Goal: Information Seeking & Learning: Learn about a topic

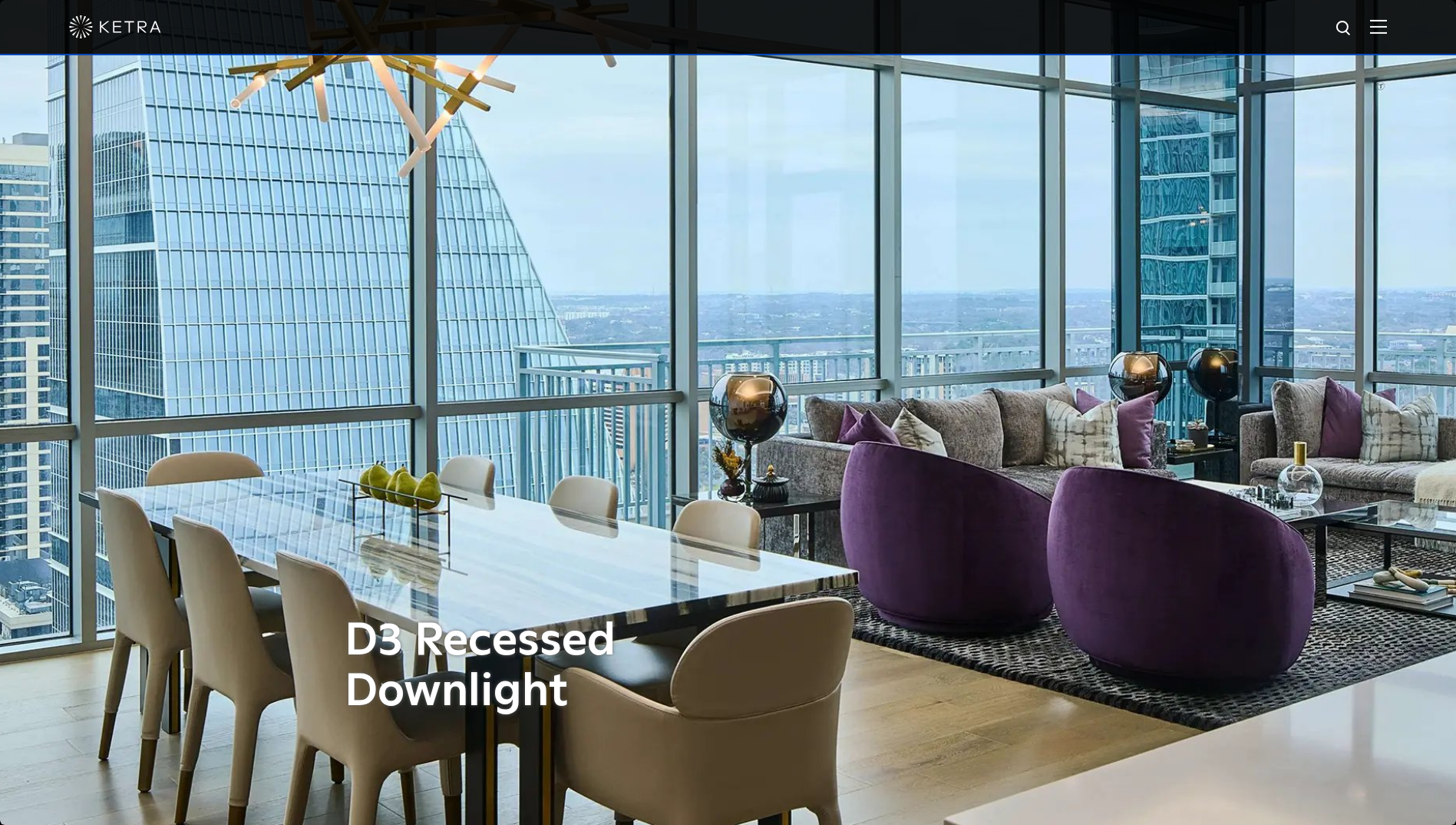
click at [122, 31] on img at bounding box center [116, 27] width 92 height 23
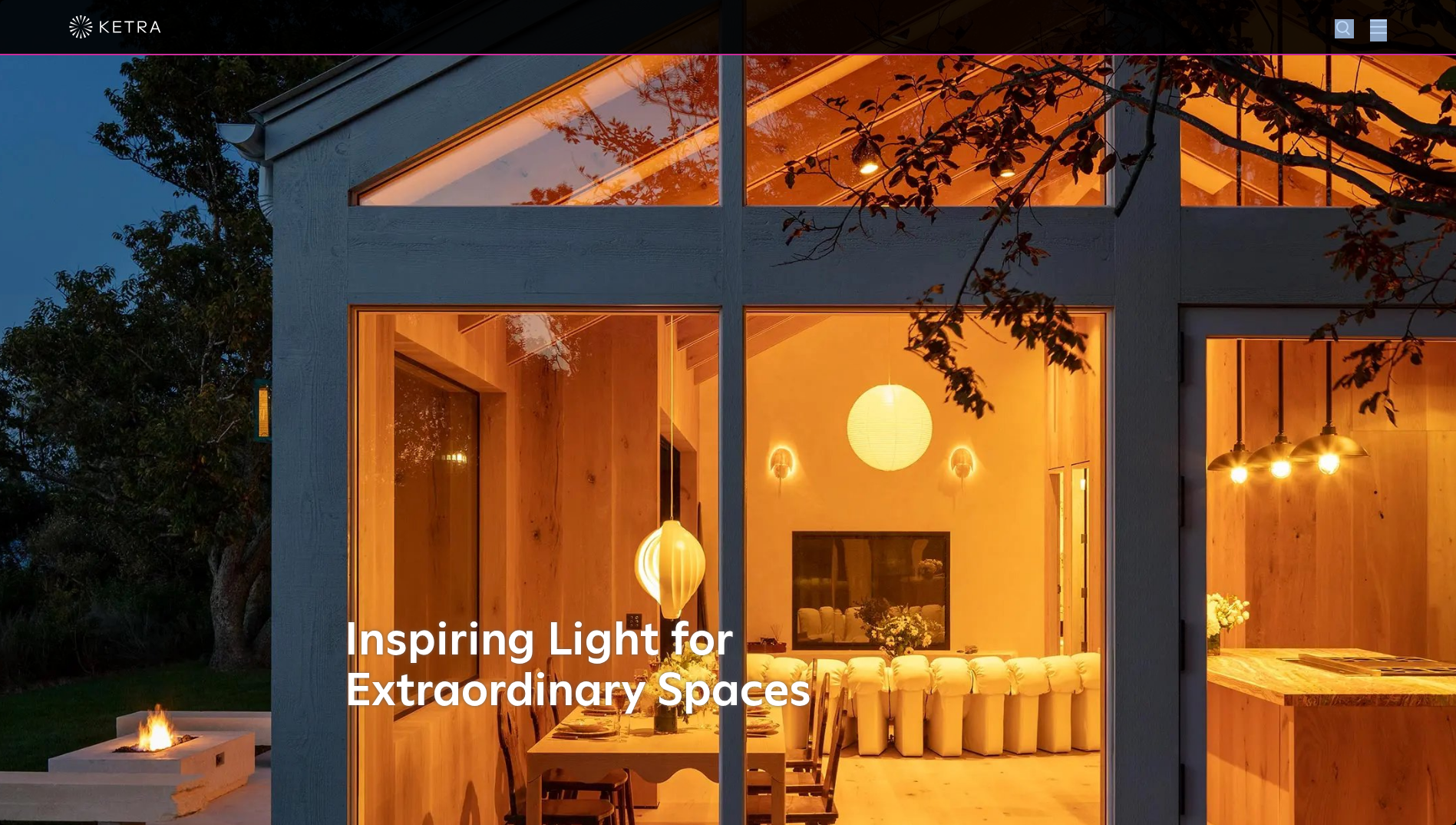
click at [1387, 33] on img at bounding box center [1379, 26] width 17 height 14
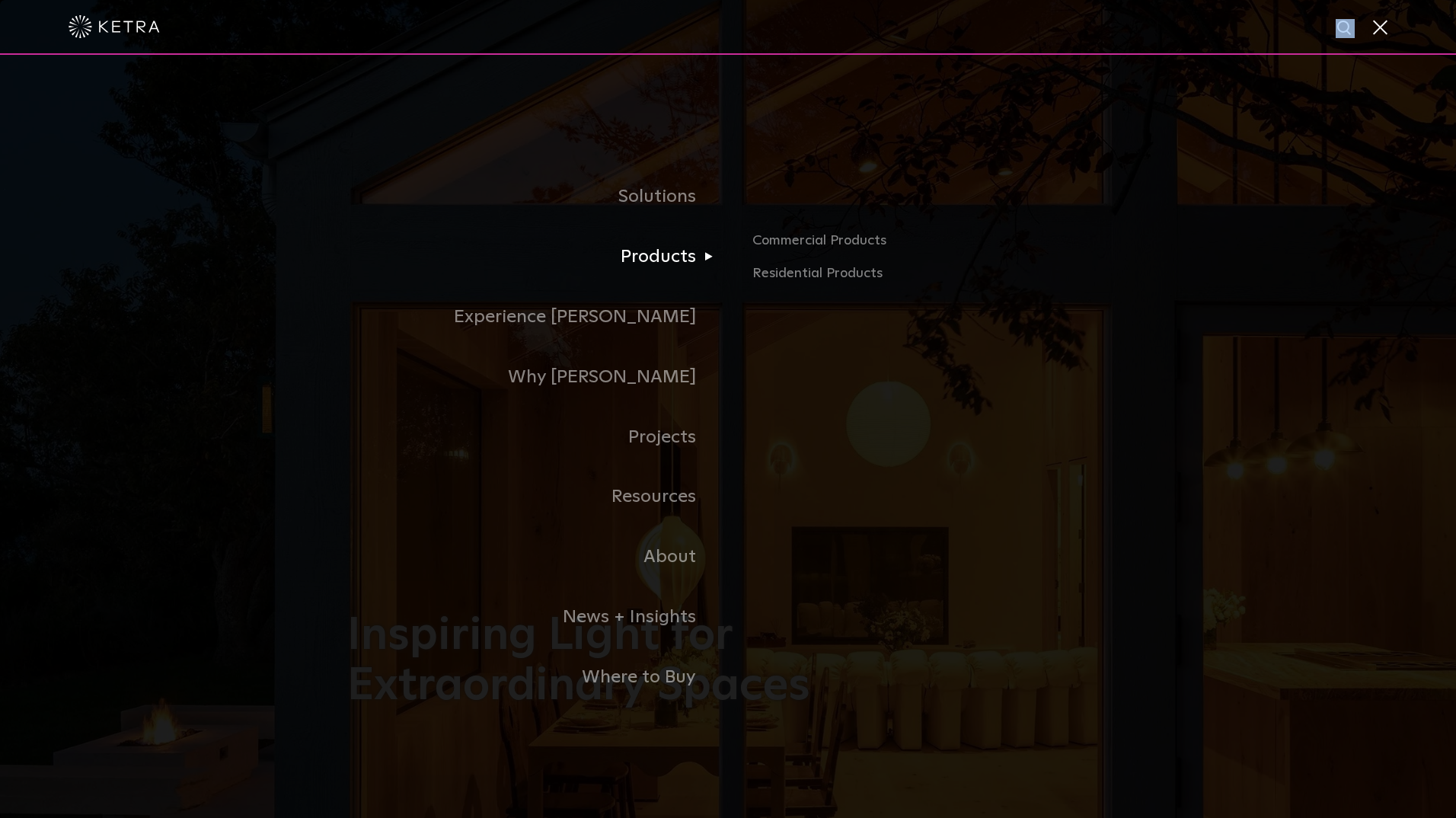
click at [662, 271] on link "Products" at bounding box center [537, 257] width 380 height 60
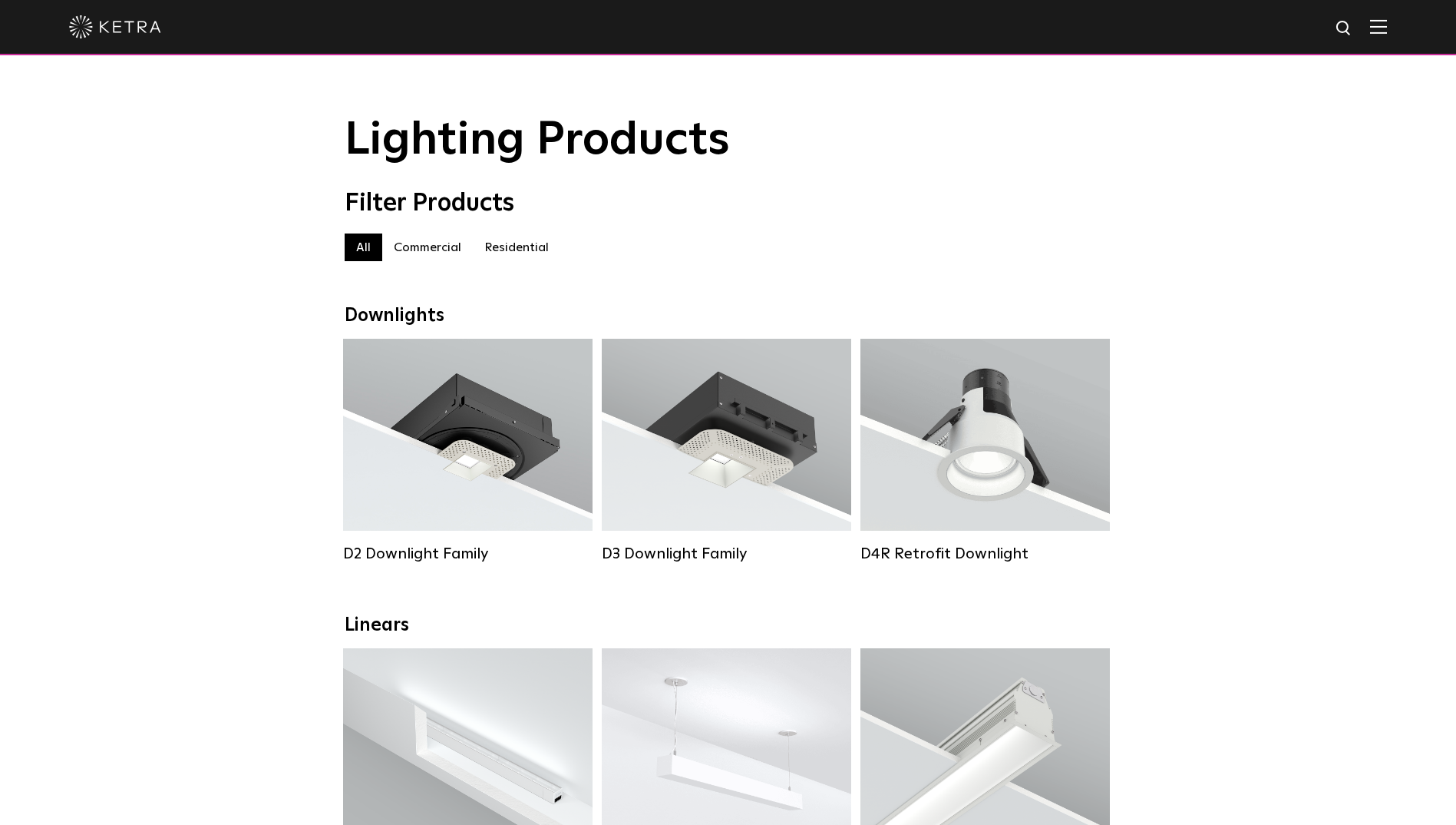
click at [532, 255] on label "Residential" at bounding box center [517, 247] width 88 height 28
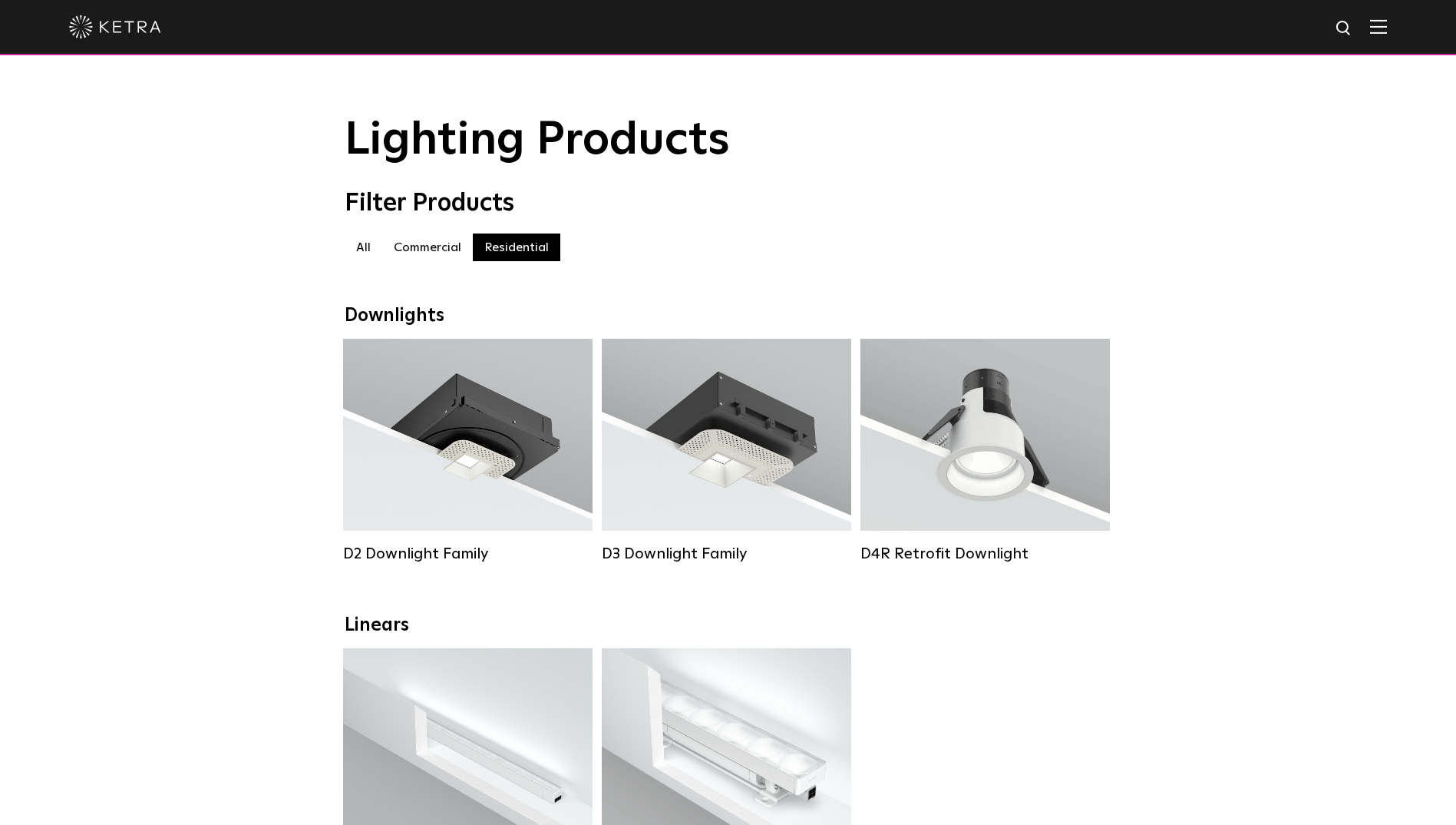
click at [417, 250] on label "Commercial" at bounding box center [428, 247] width 90 height 28
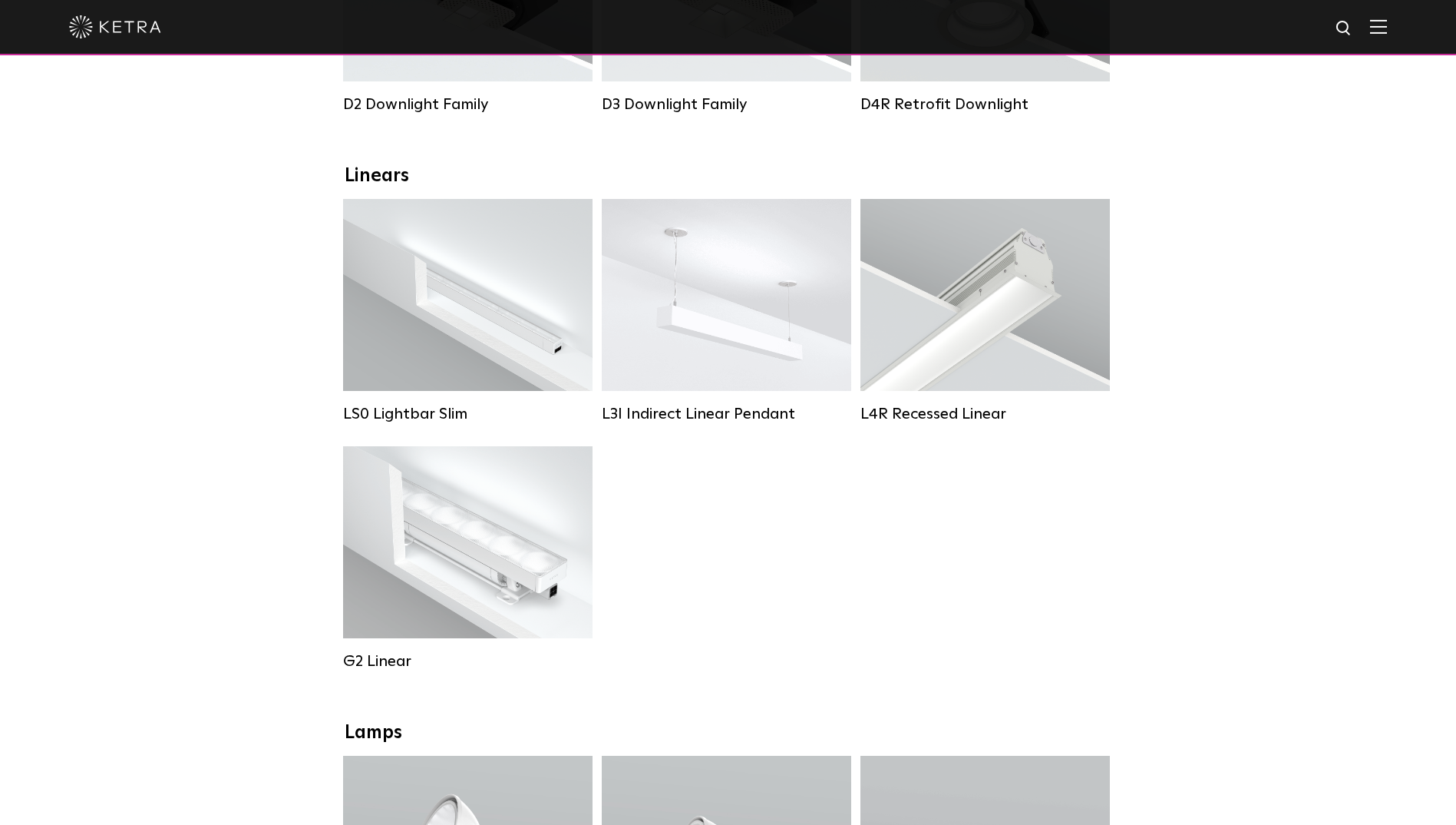
scroll to position [615, 0]
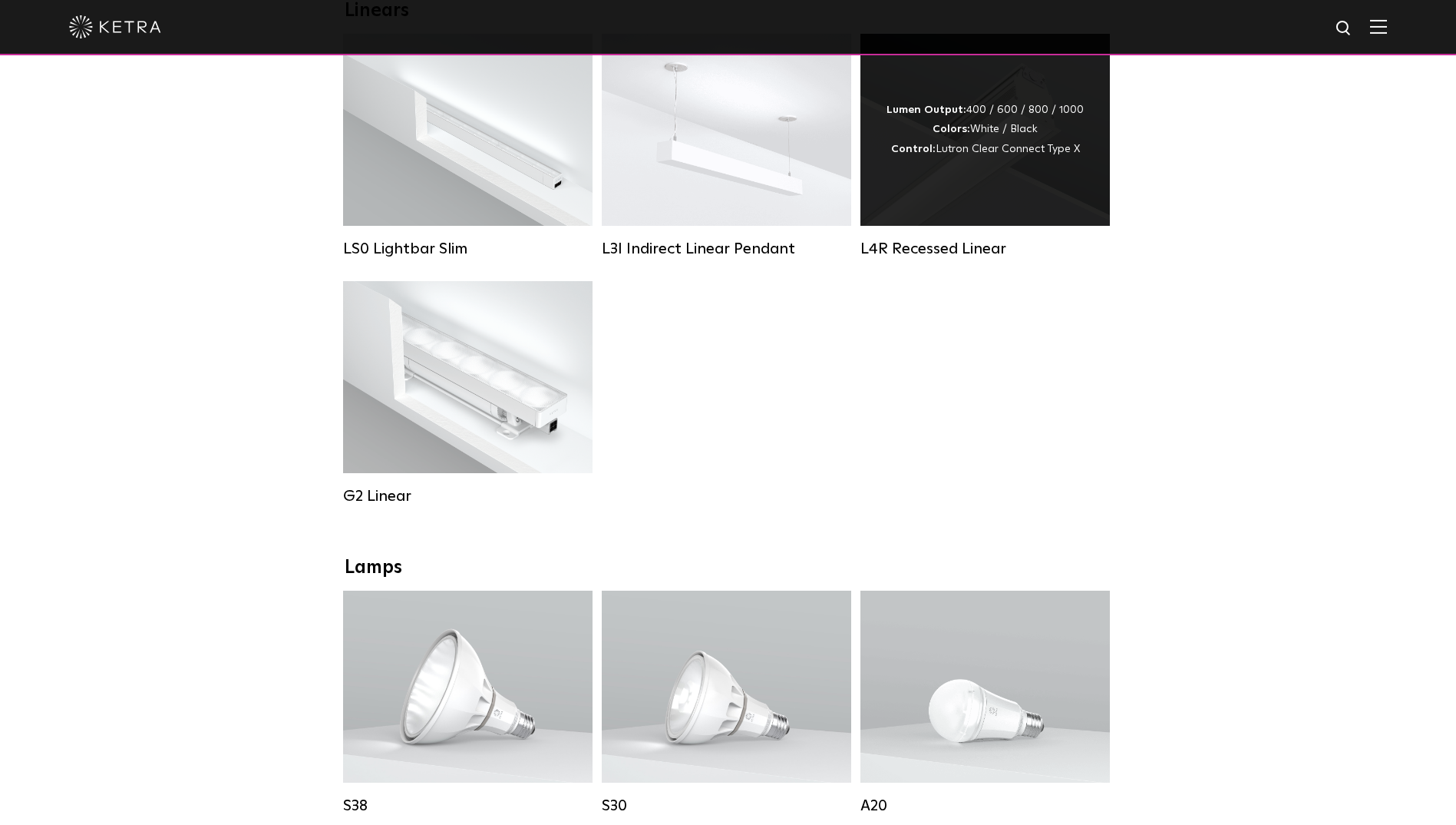
click at [887, 160] on div "Lumen Output: 400 / 600 / 800 / 1000 Colors: White / Black Control: Lutron Clea…" at bounding box center [985, 129] width 250 height 192
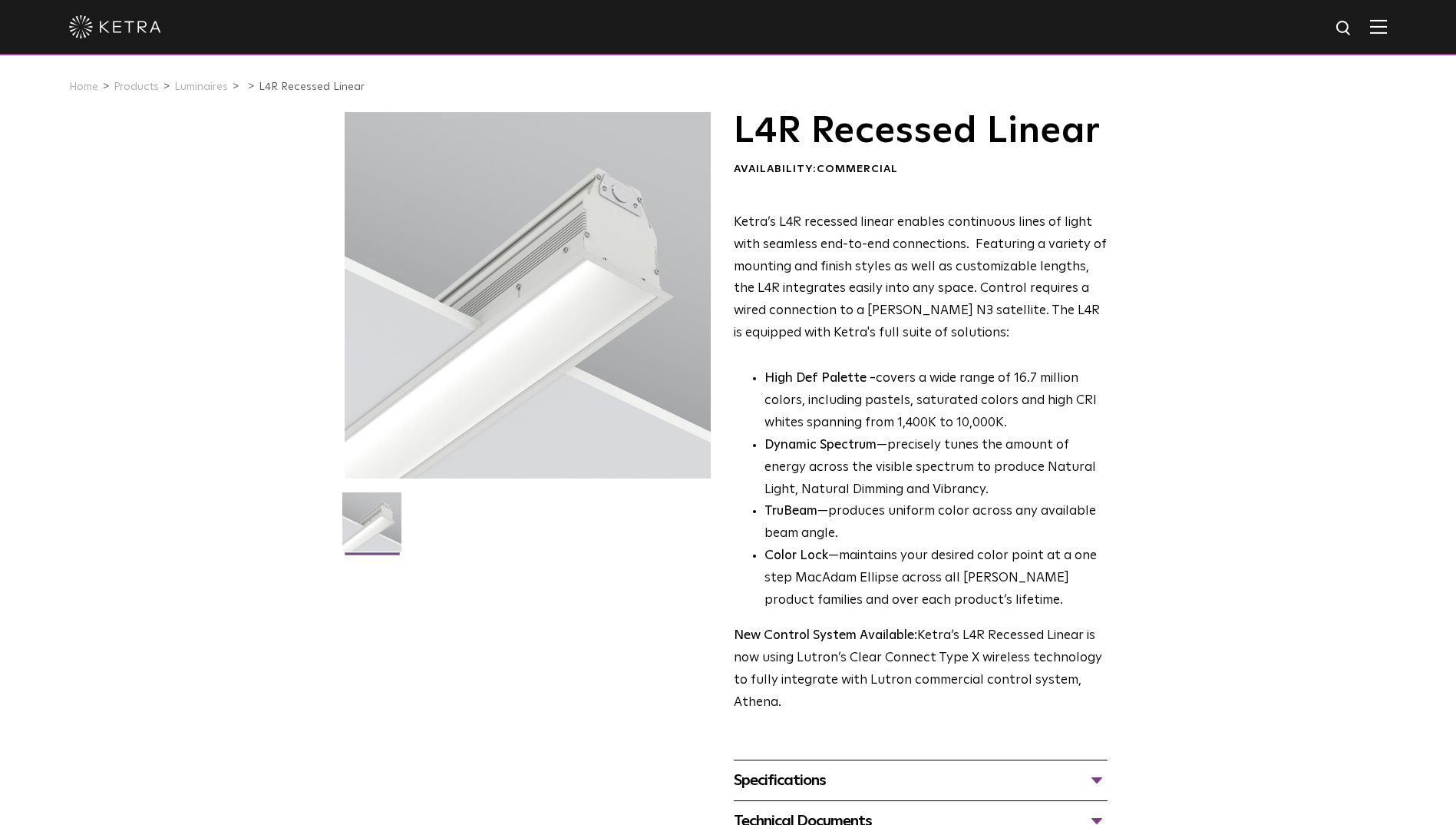
click at [391, 519] on img at bounding box center [372, 528] width 59 height 70
click at [463, 389] on div at bounding box center [527, 295] width 366 height 366
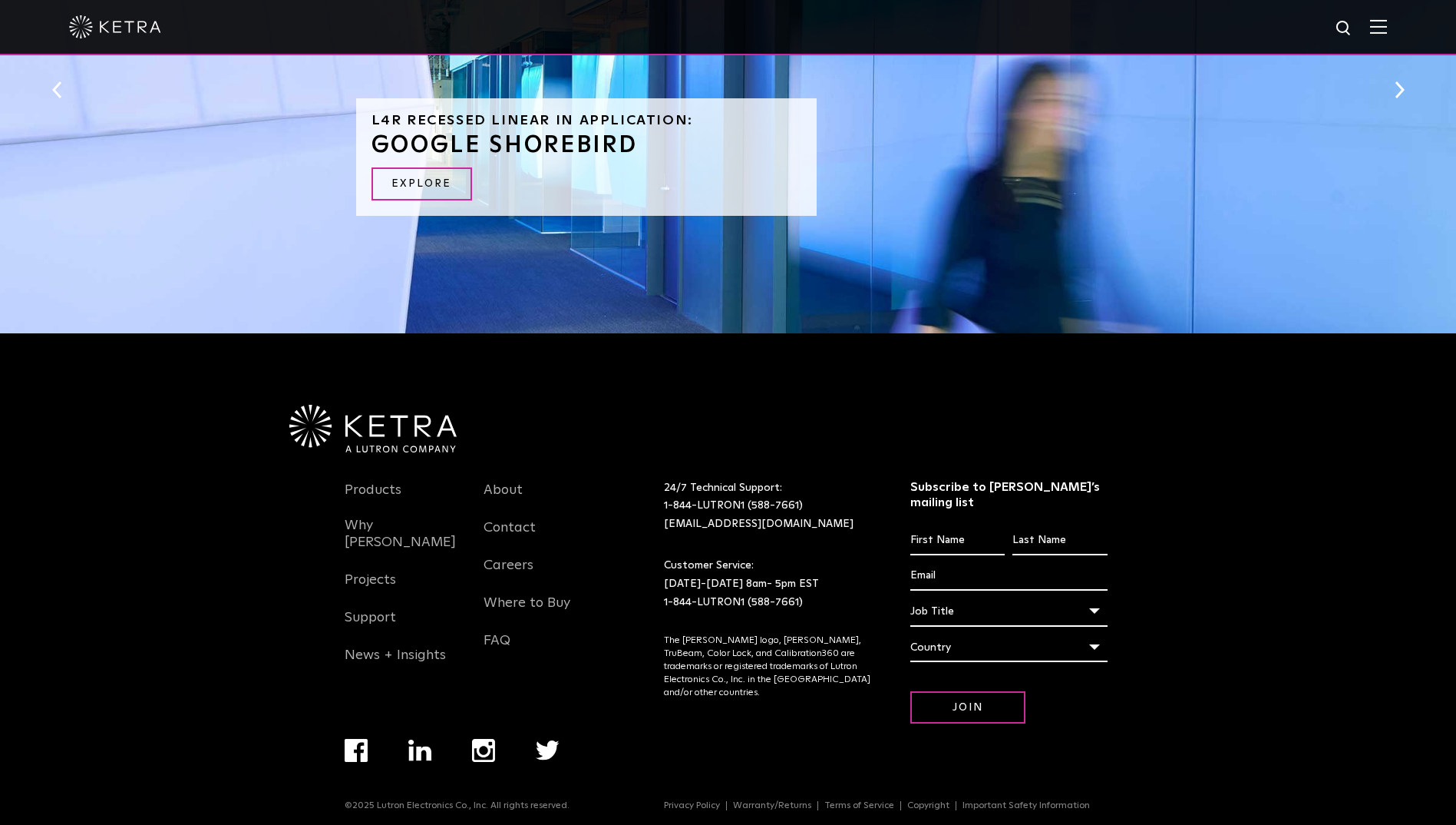
scroll to position [1625, 0]
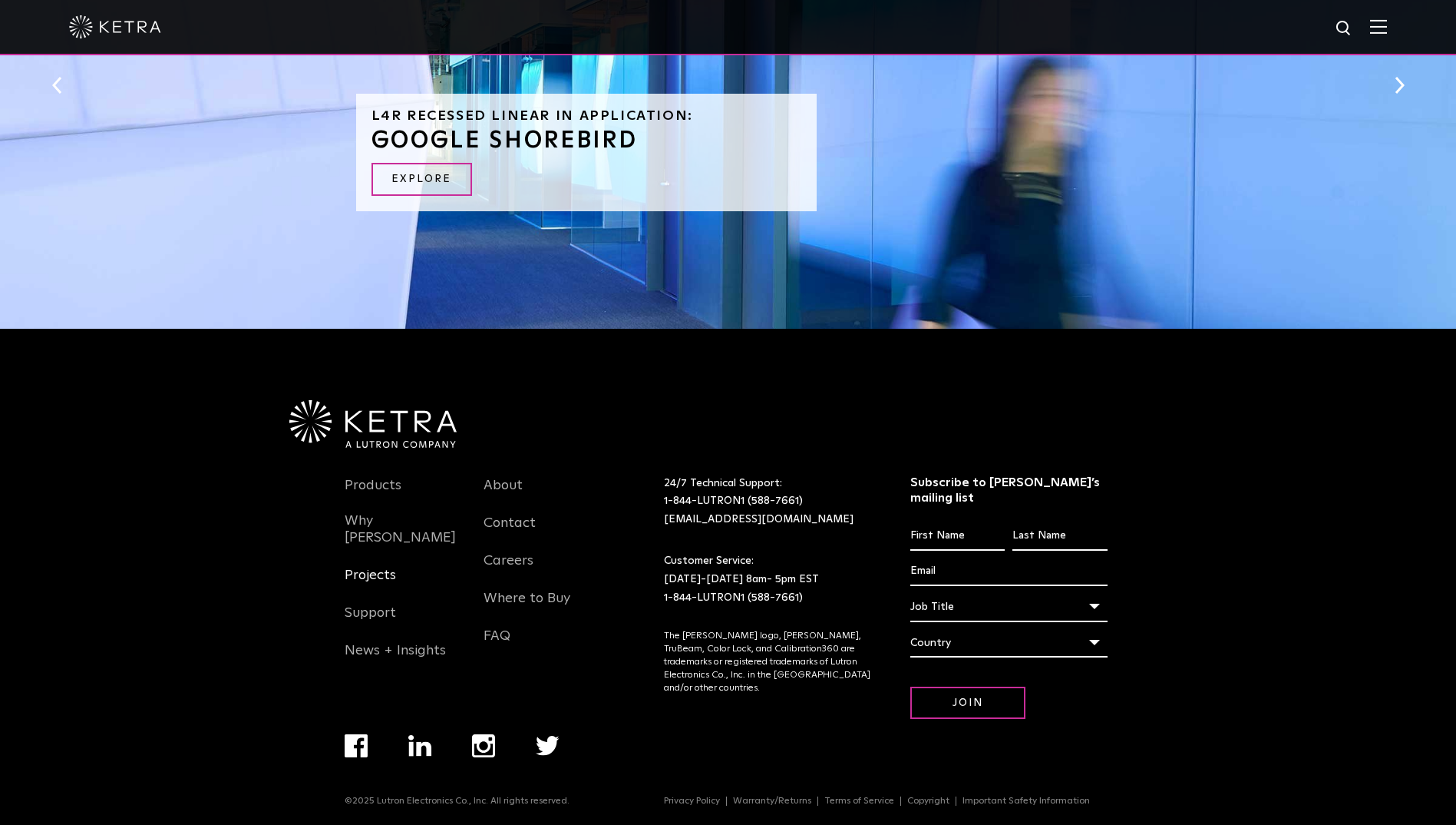
click at [383, 567] on link "Projects" at bounding box center [370, 585] width 51 height 35
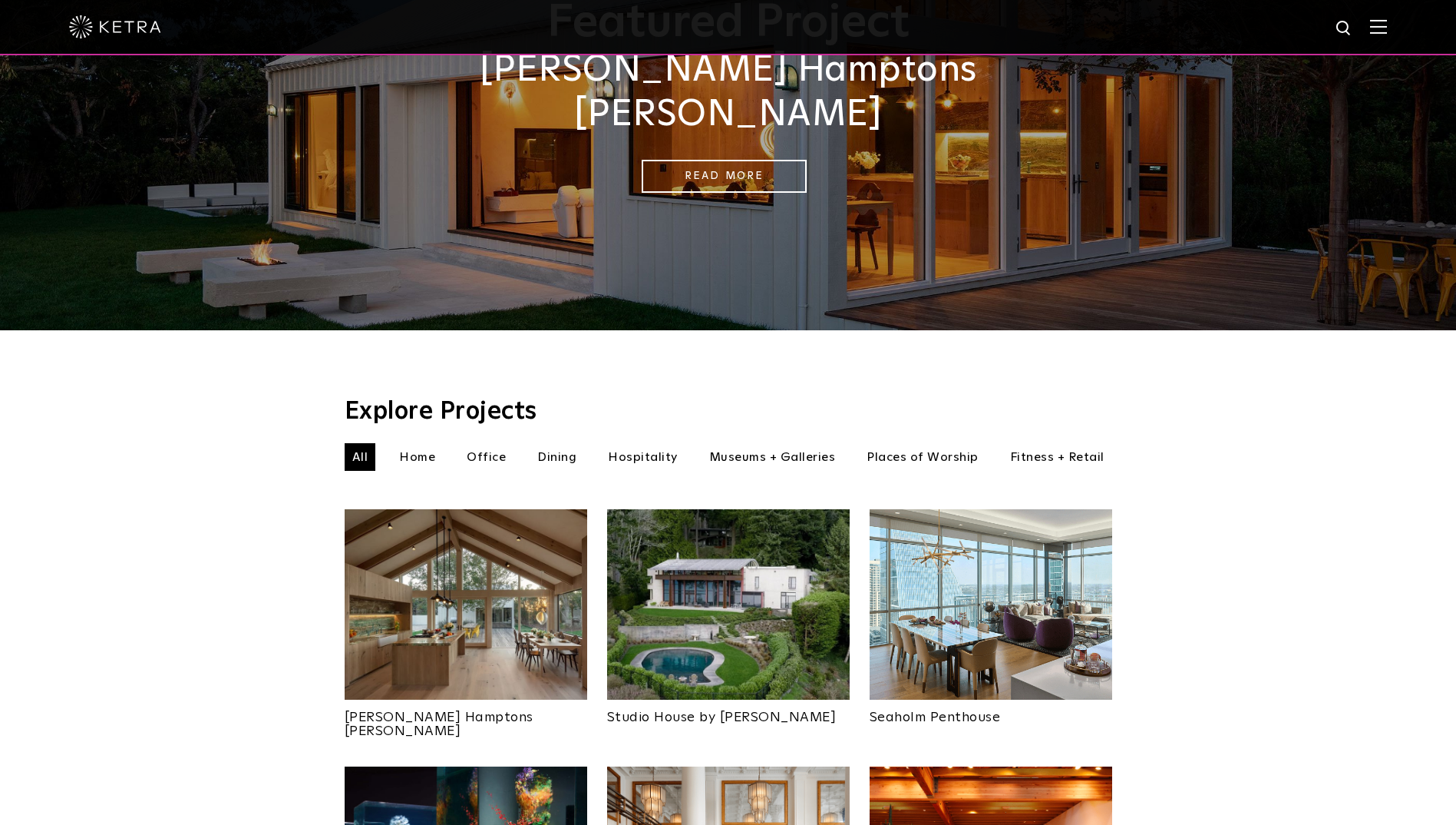
scroll to position [307, 0]
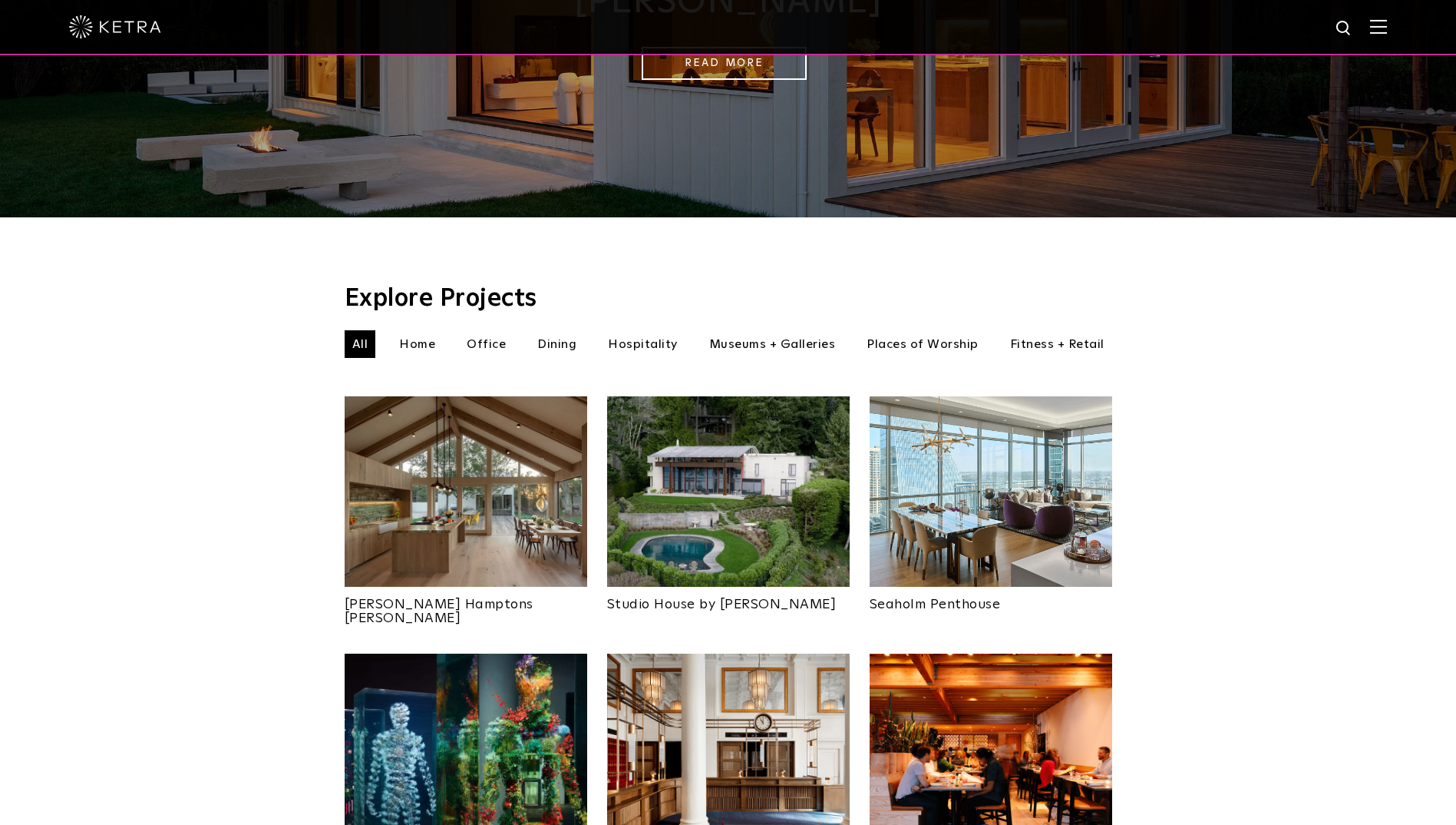
click at [441, 462] on img at bounding box center [466, 491] width 243 height 190
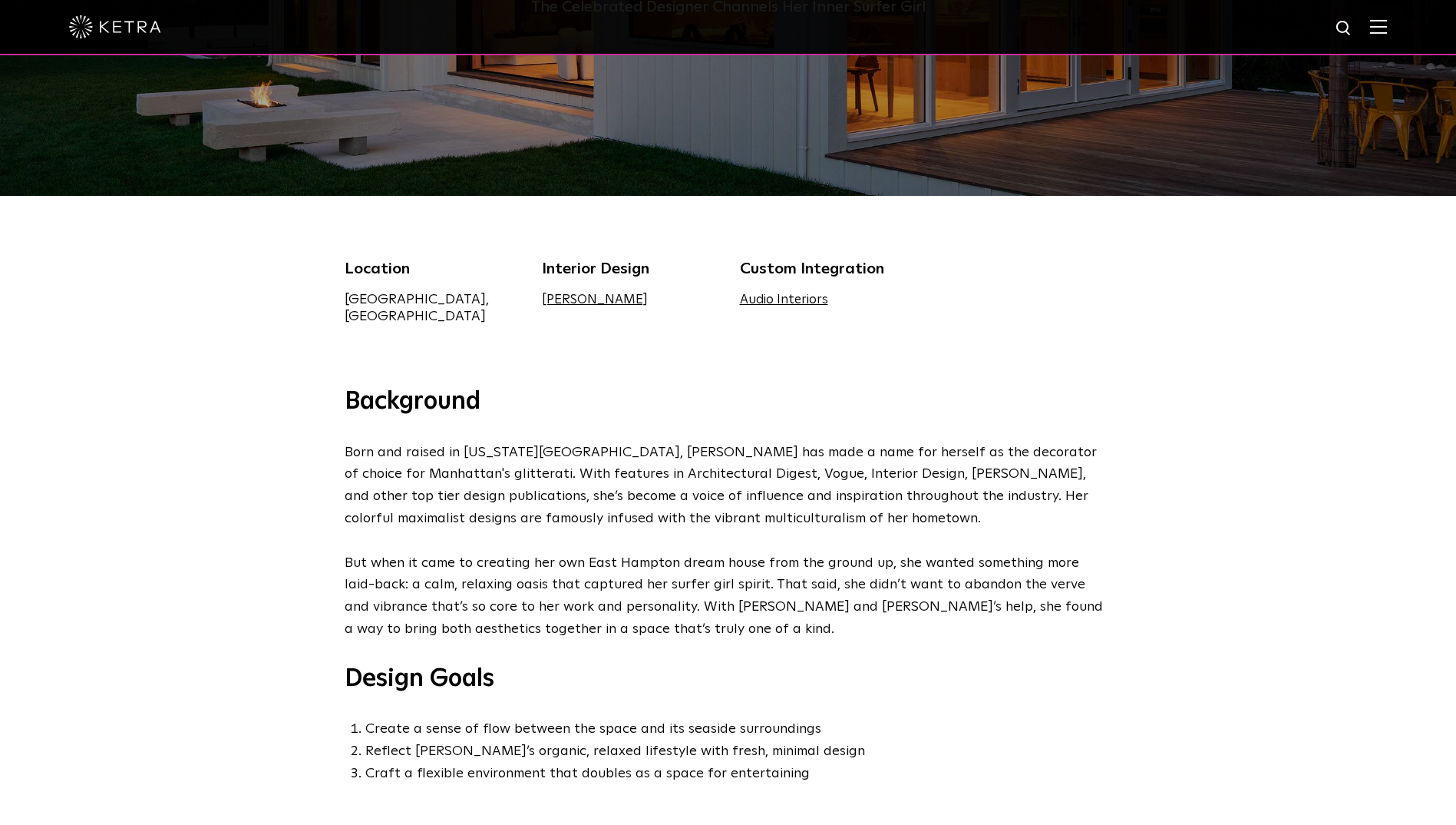
click at [1156, 558] on div "Background Born and raised in [US_STATE][GEOGRAPHIC_DATA], [PERSON_NAME] has ma…" at bounding box center [728, 608] width 1456 height 444
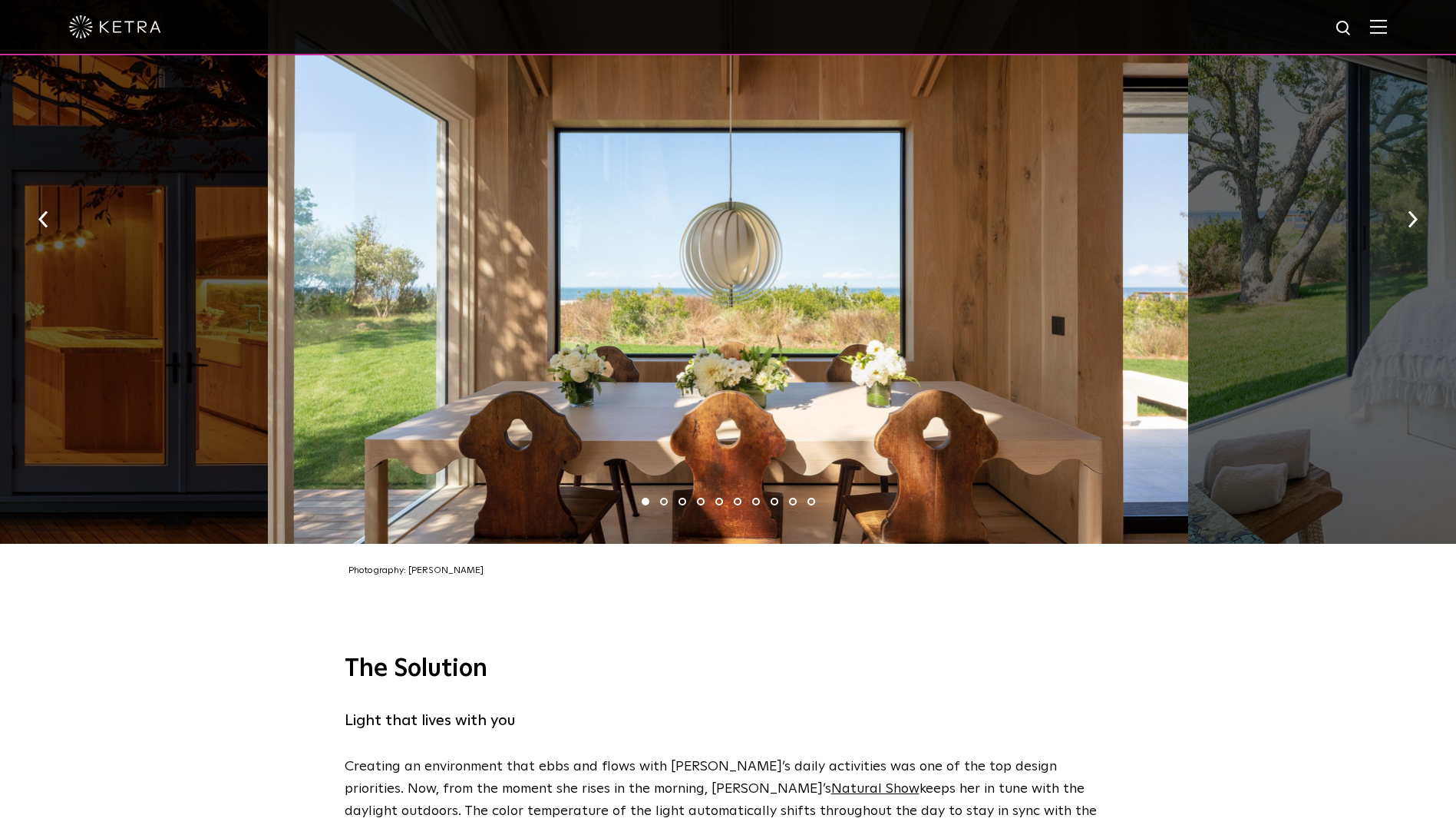
scroll to position [2150, 0]
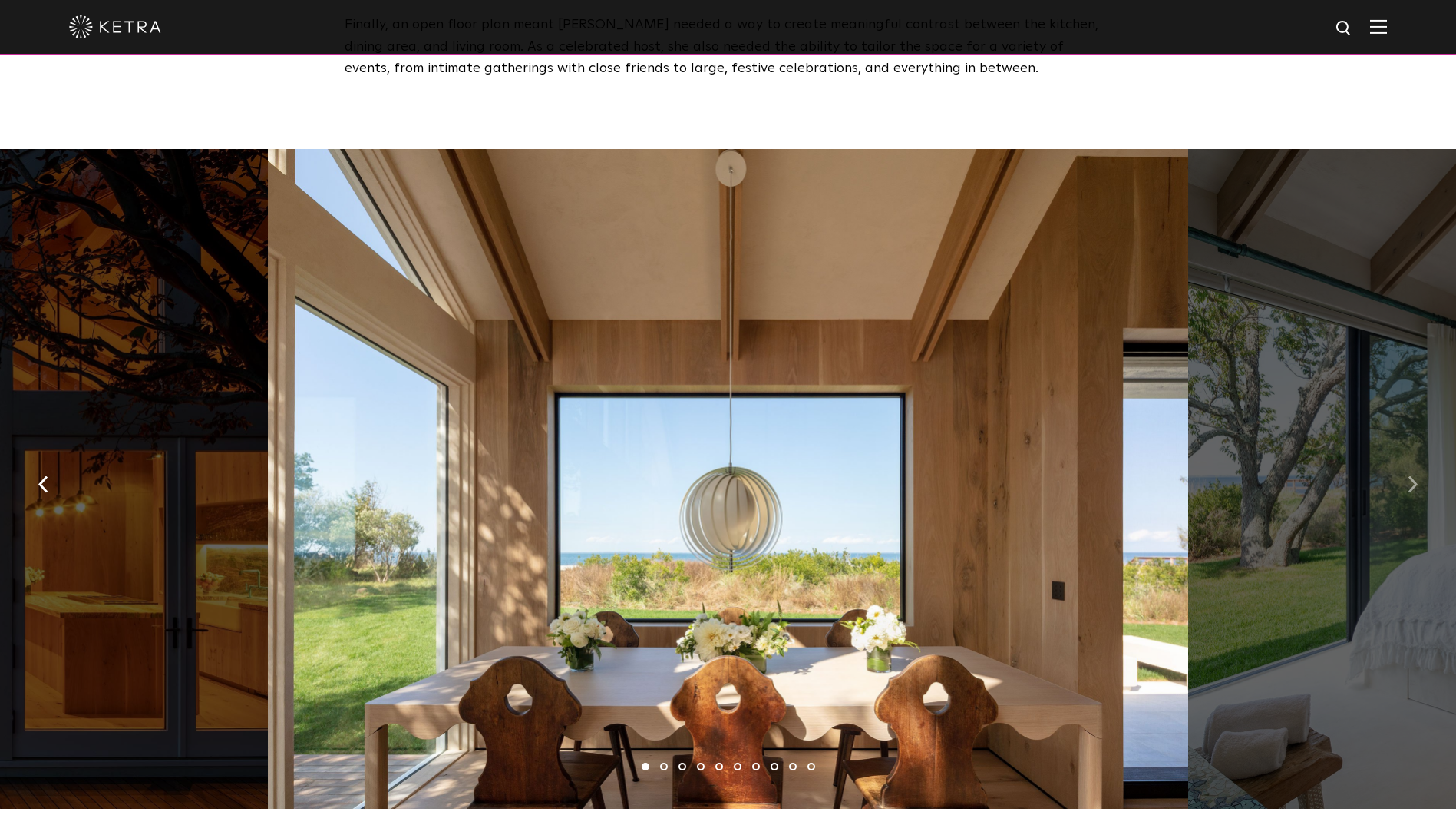
click at [1417, 476] on img "button" at bounding box center [1413, 484] width 10 height 17
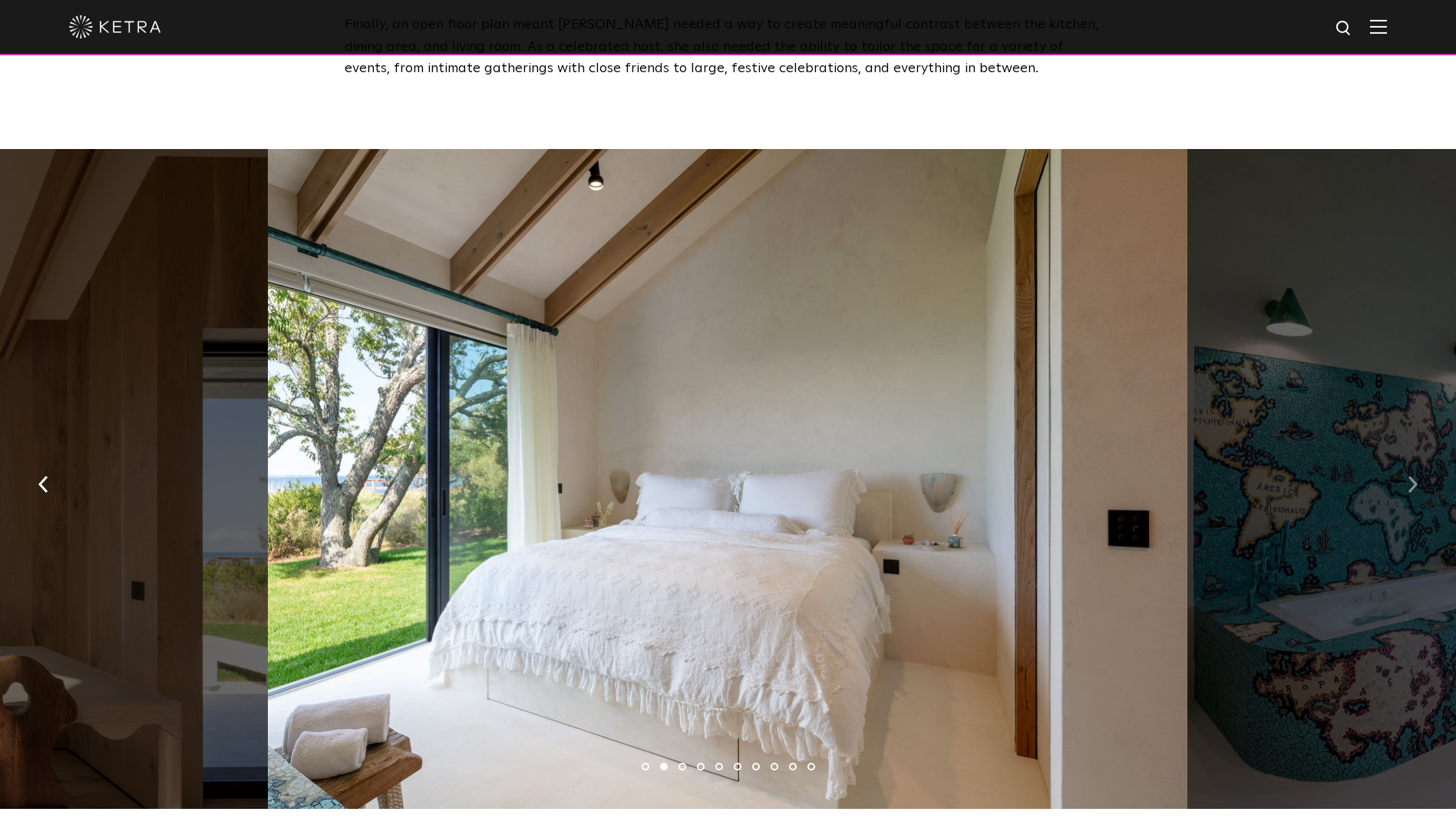
click at [1412, 476] on img "button" at bounding box center [1413, 484] width 10 height 17
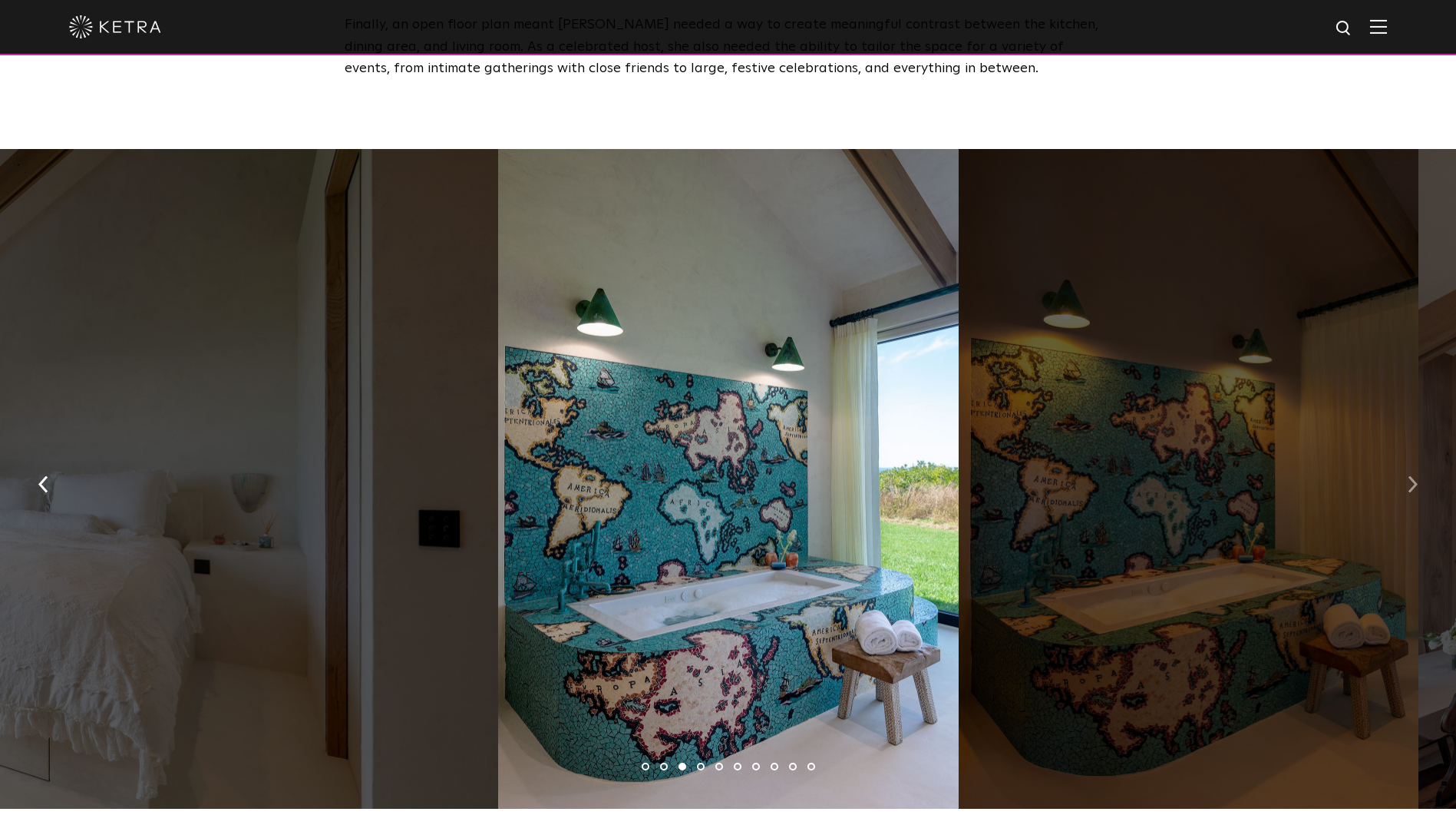
click at [1412, 476] on img "button" at bounding box center [1413, 484] width 10 height 17
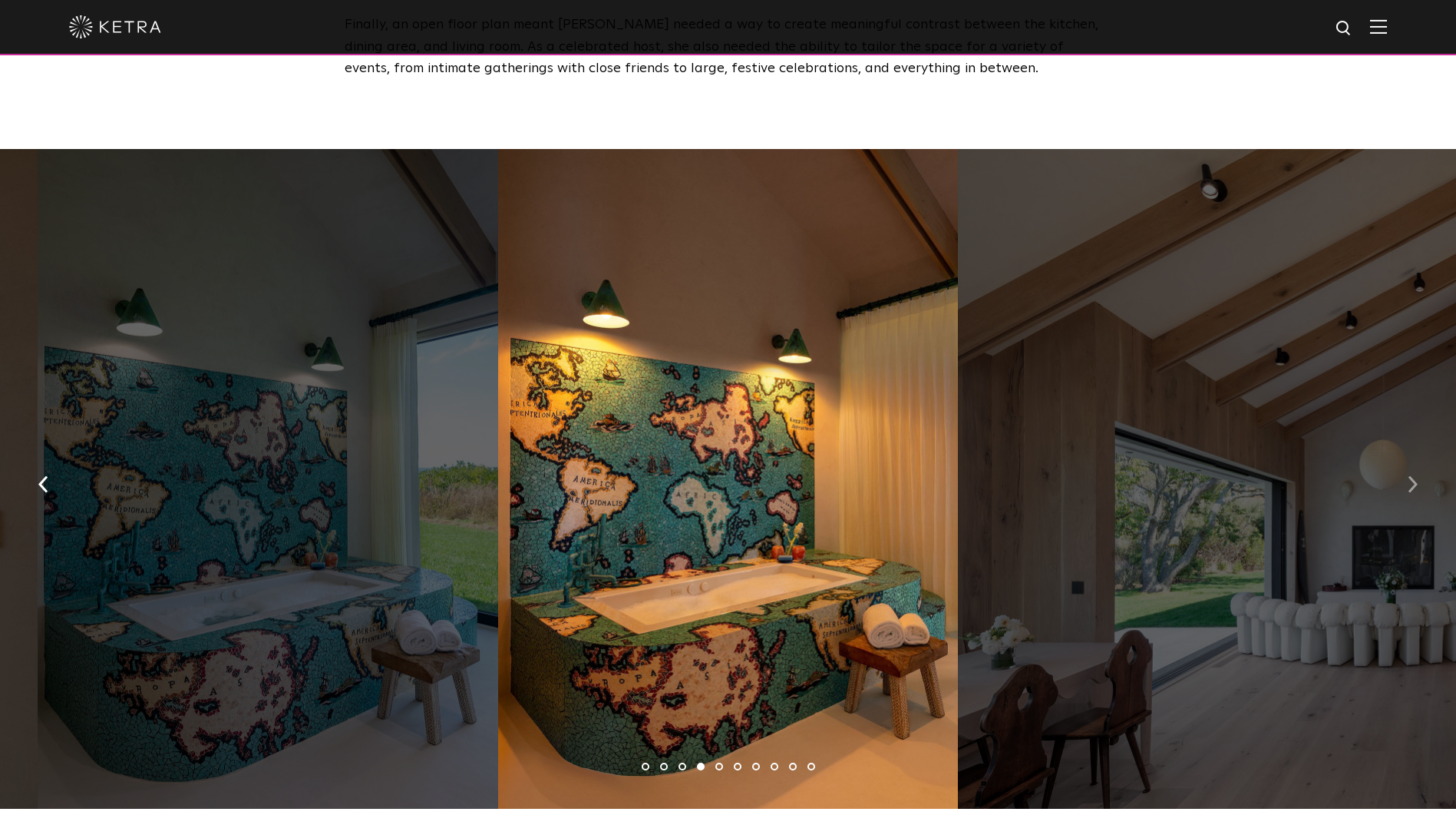
click at [1412, 476] on img "button" at bounding box center [1413, 484] width 10 height 17
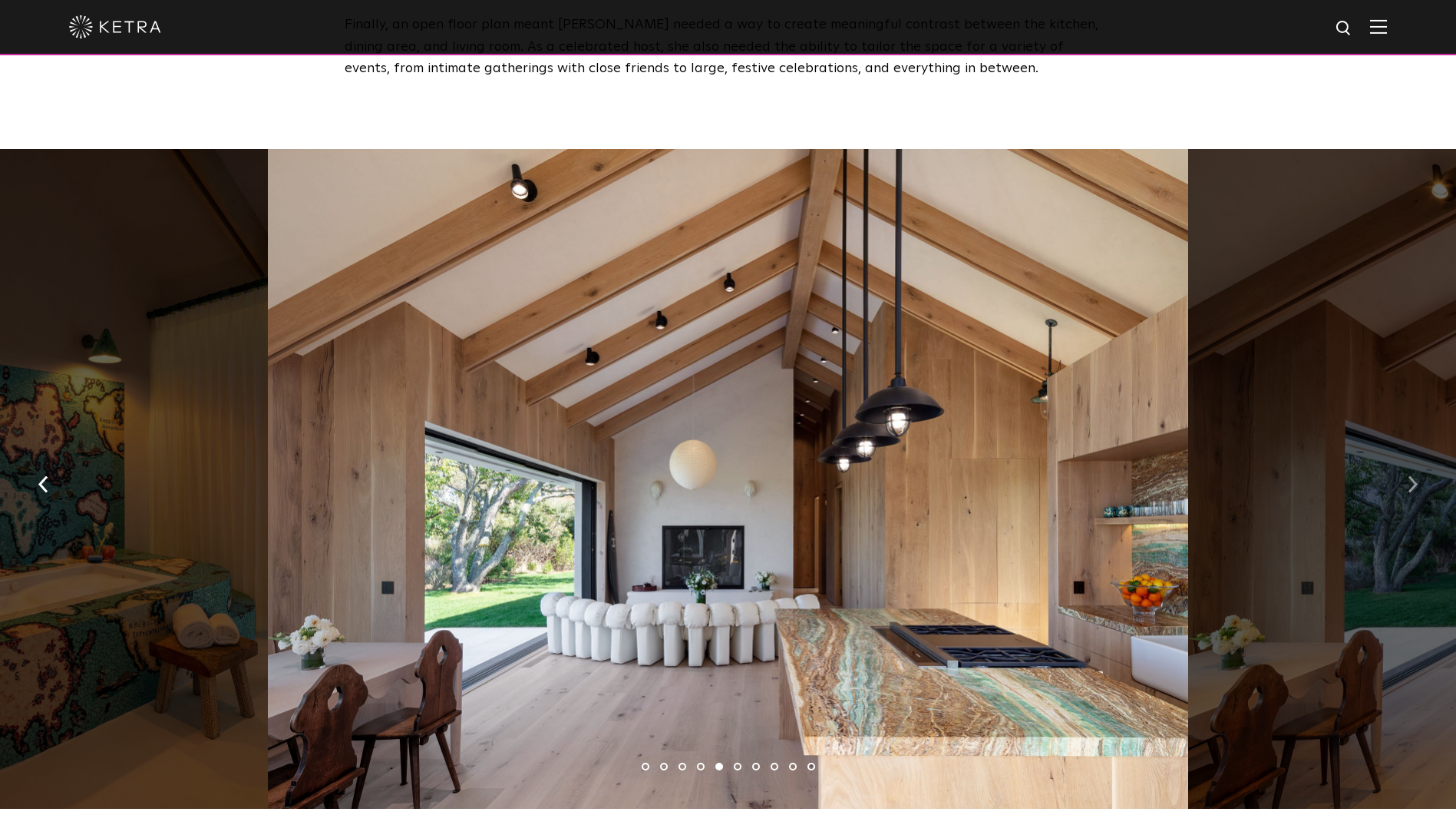
click at [1412, 476] on img "button" at bounding box center [1413, 484] width 10 height 17
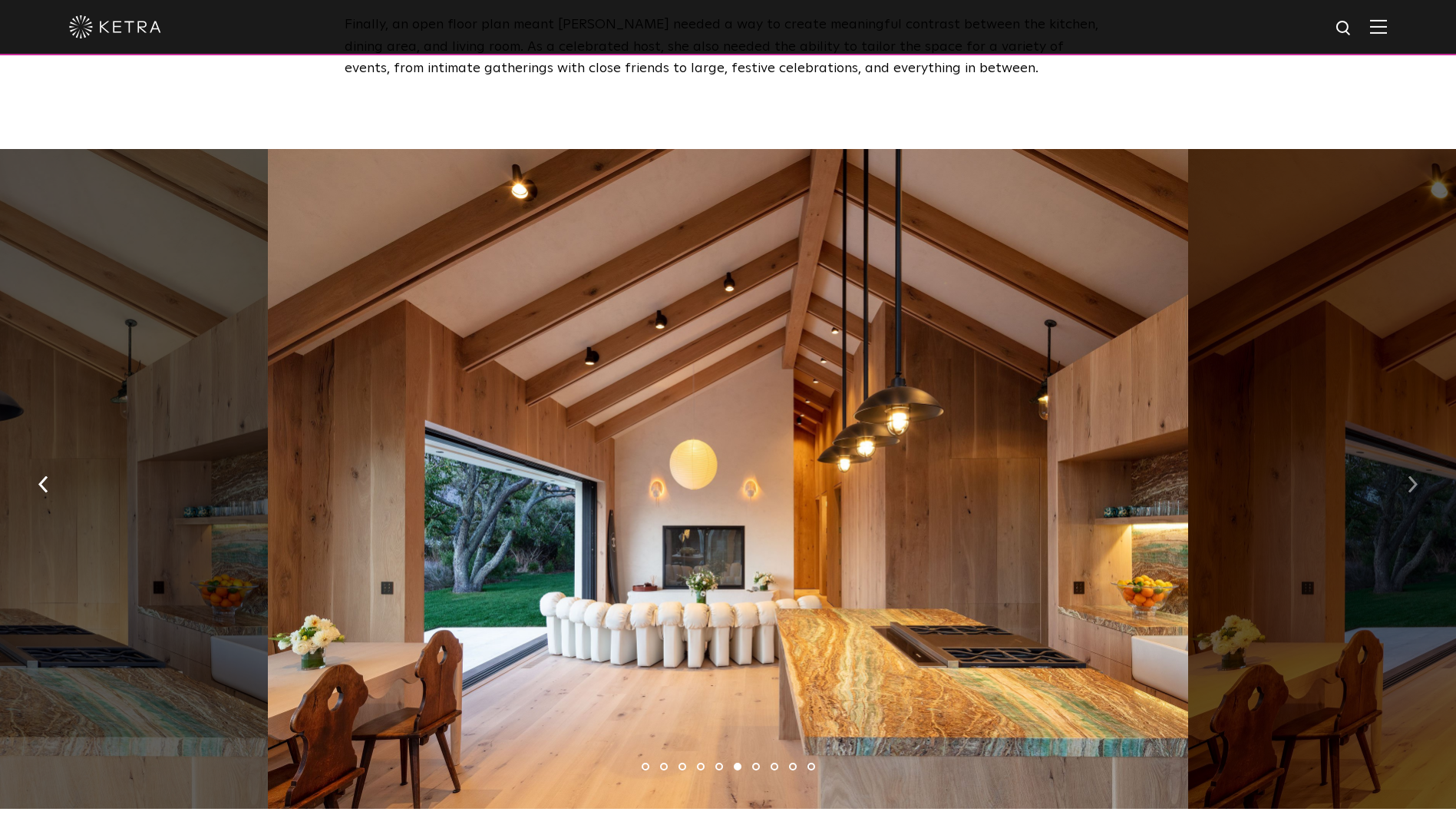
click at [1412, 476] on img "button" at bounding box center [1413, 484] width 10 height 17
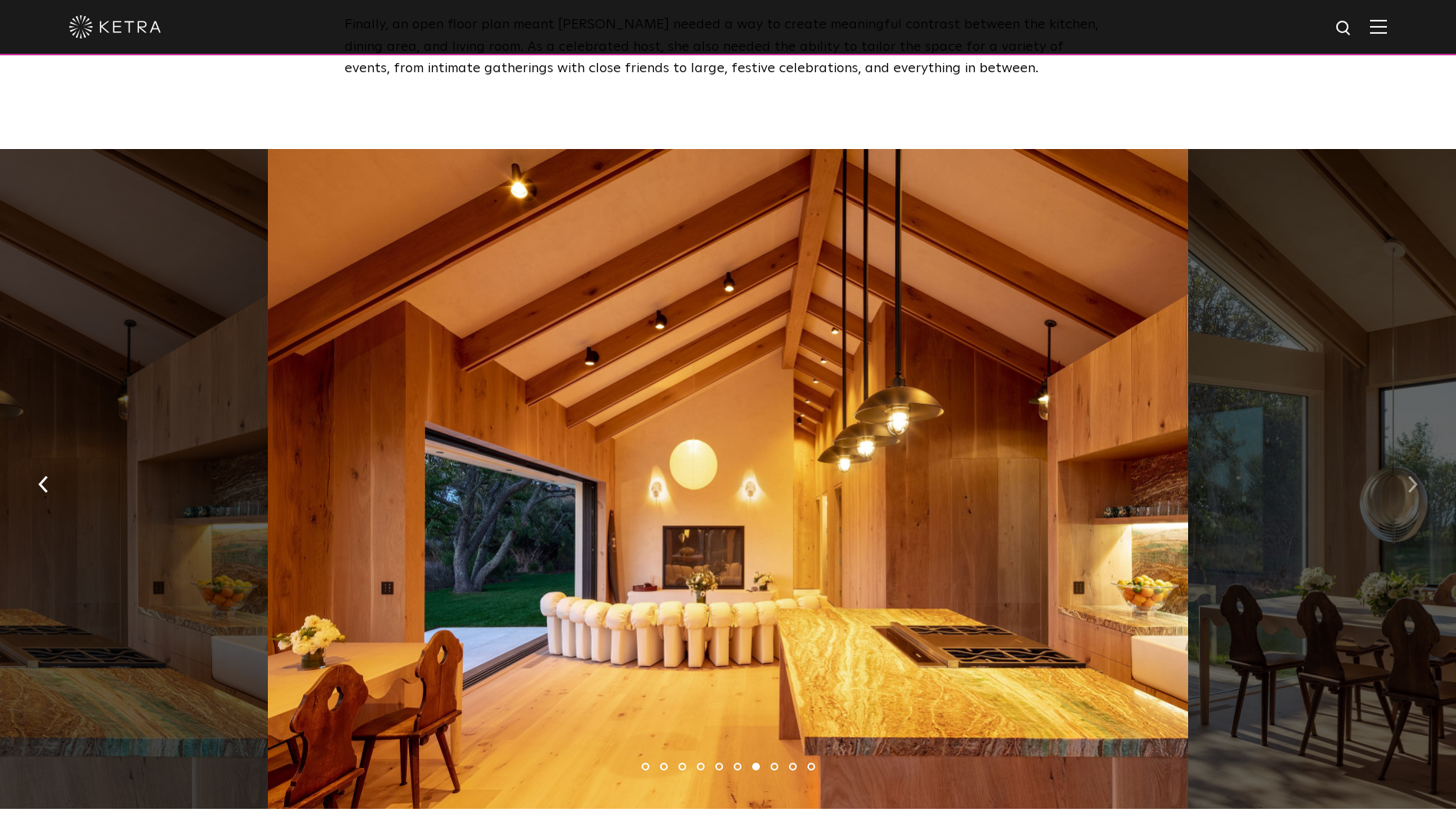
click at [1412, 476] on img "button" at bounding box center [1413, 484] width 10 height 17
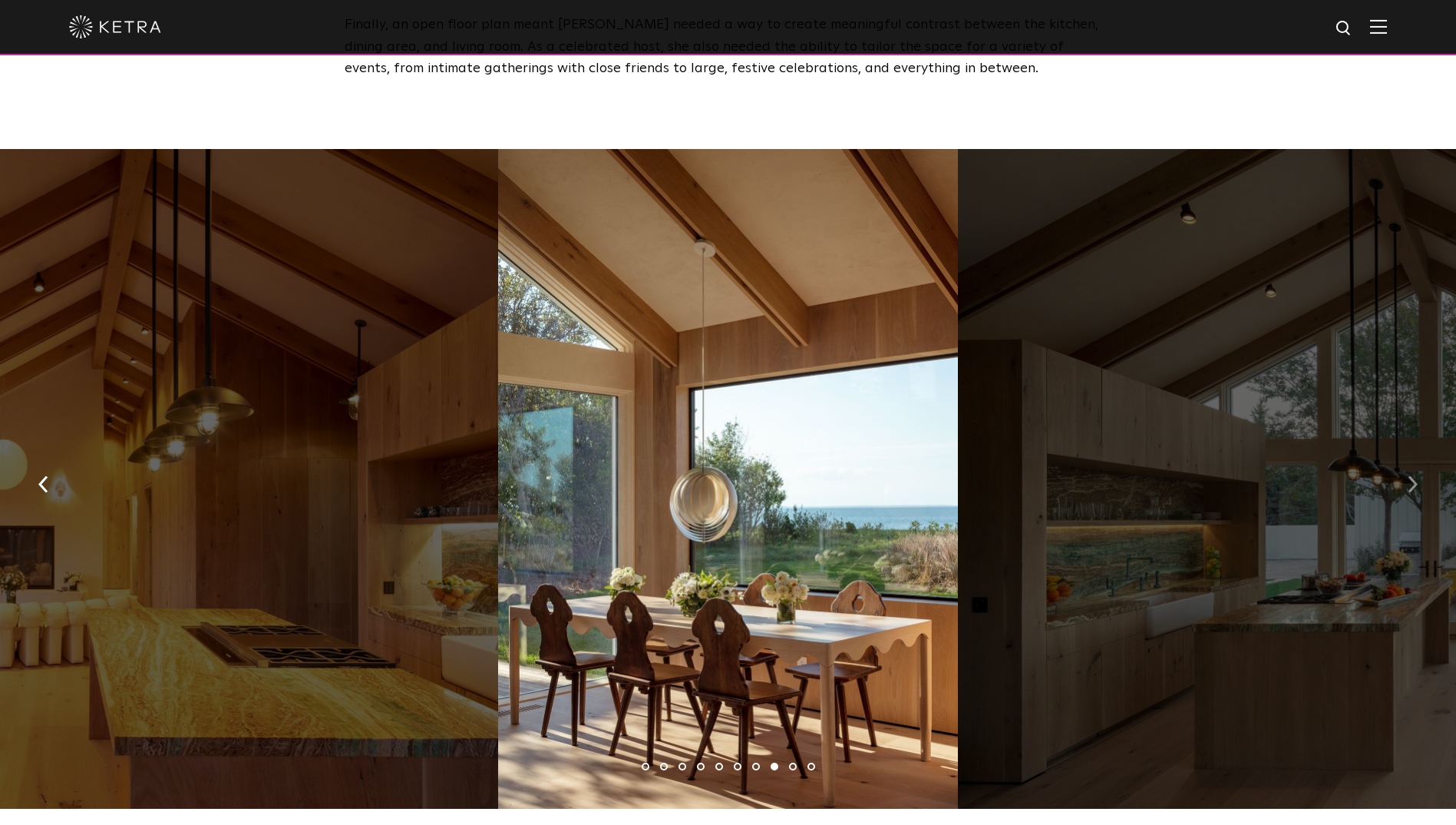
click at [1412, 476] on img "button" at bounding box center [1413, 484] width 10 height 17
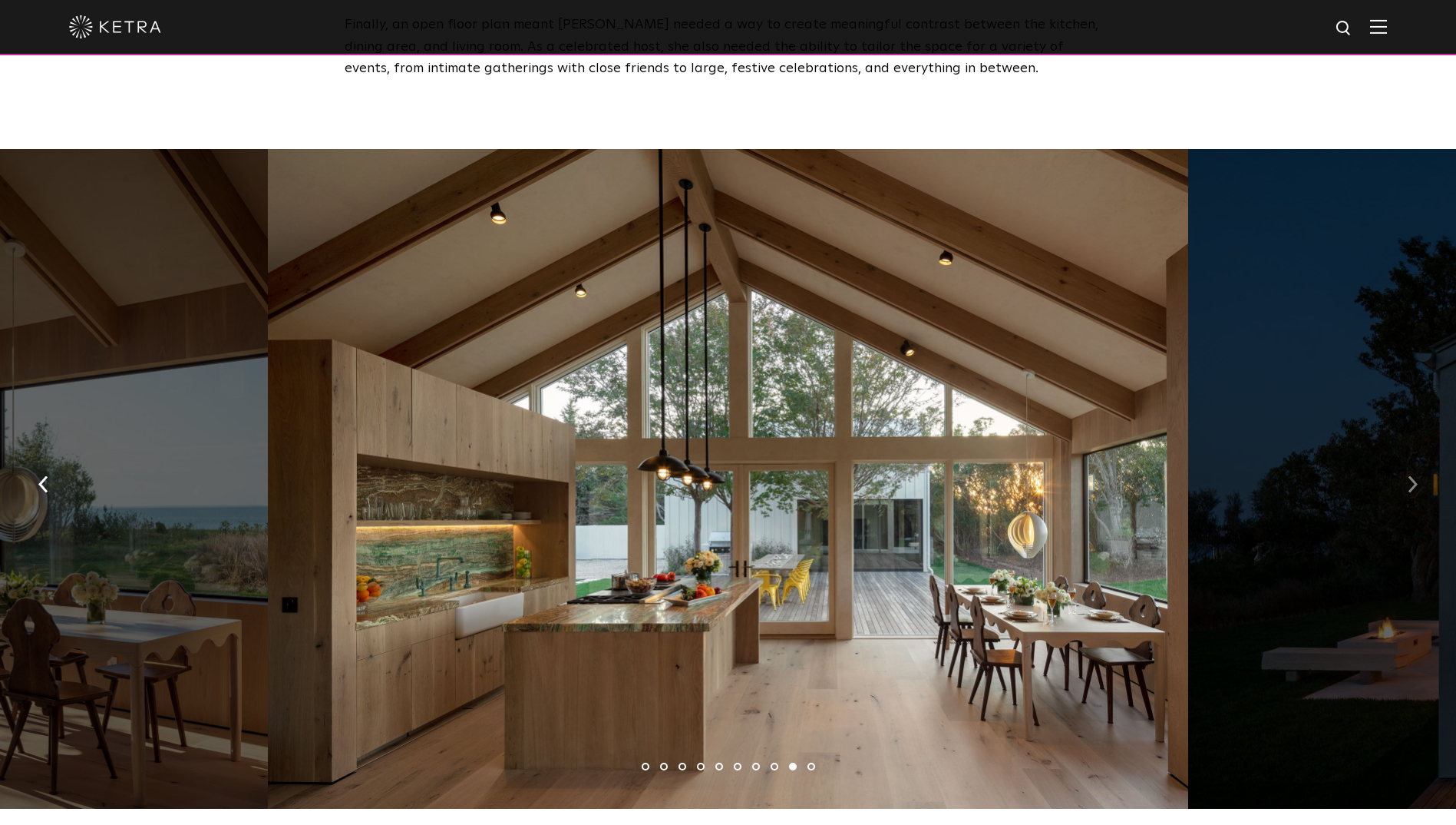
click at [1412, 476] on img "button" at bounding box center [1413, 484] width 10 height 17
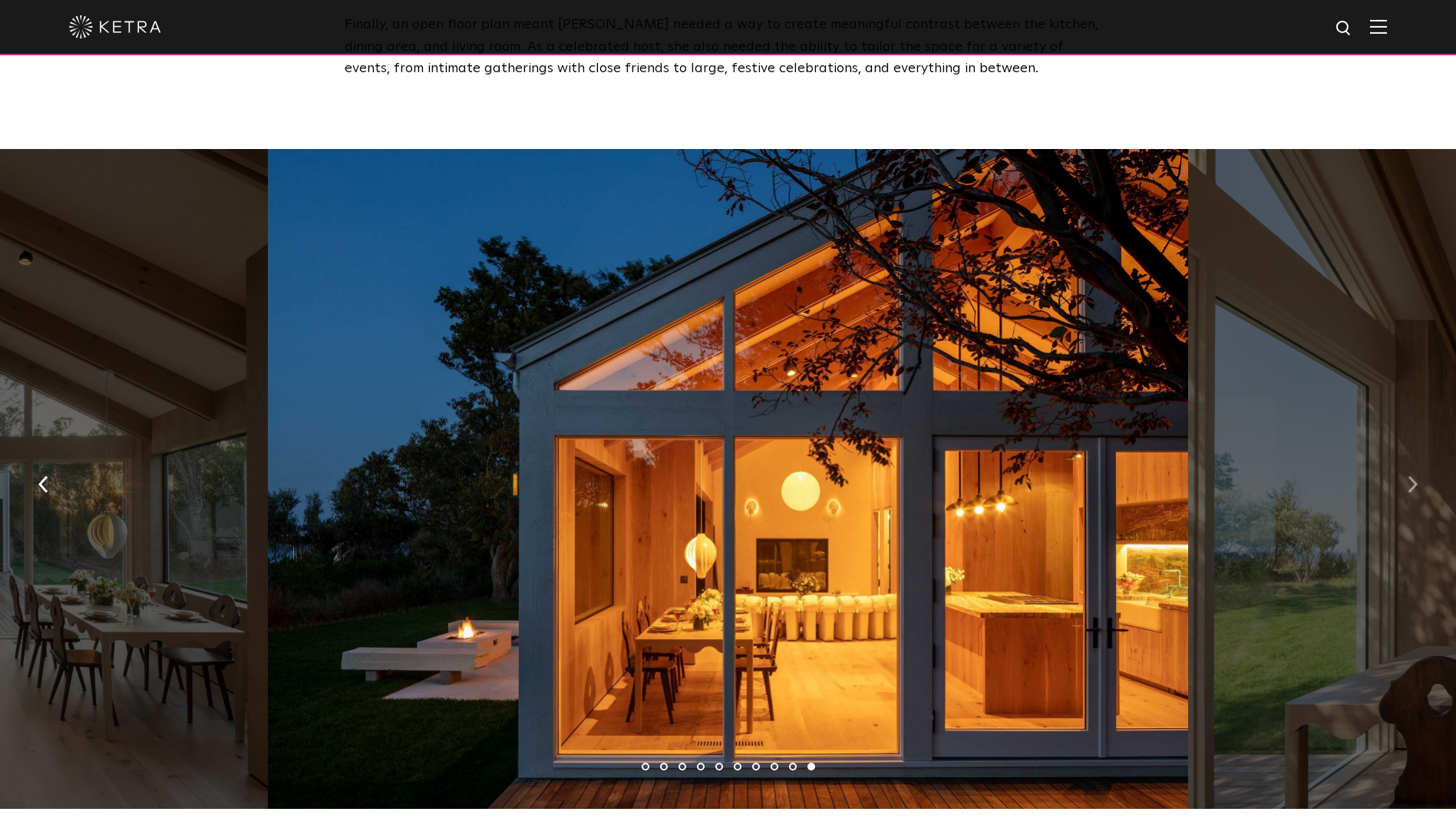
click at [1412, 476] on img "button" at bounding box center [1413, 484] width 10 height 17
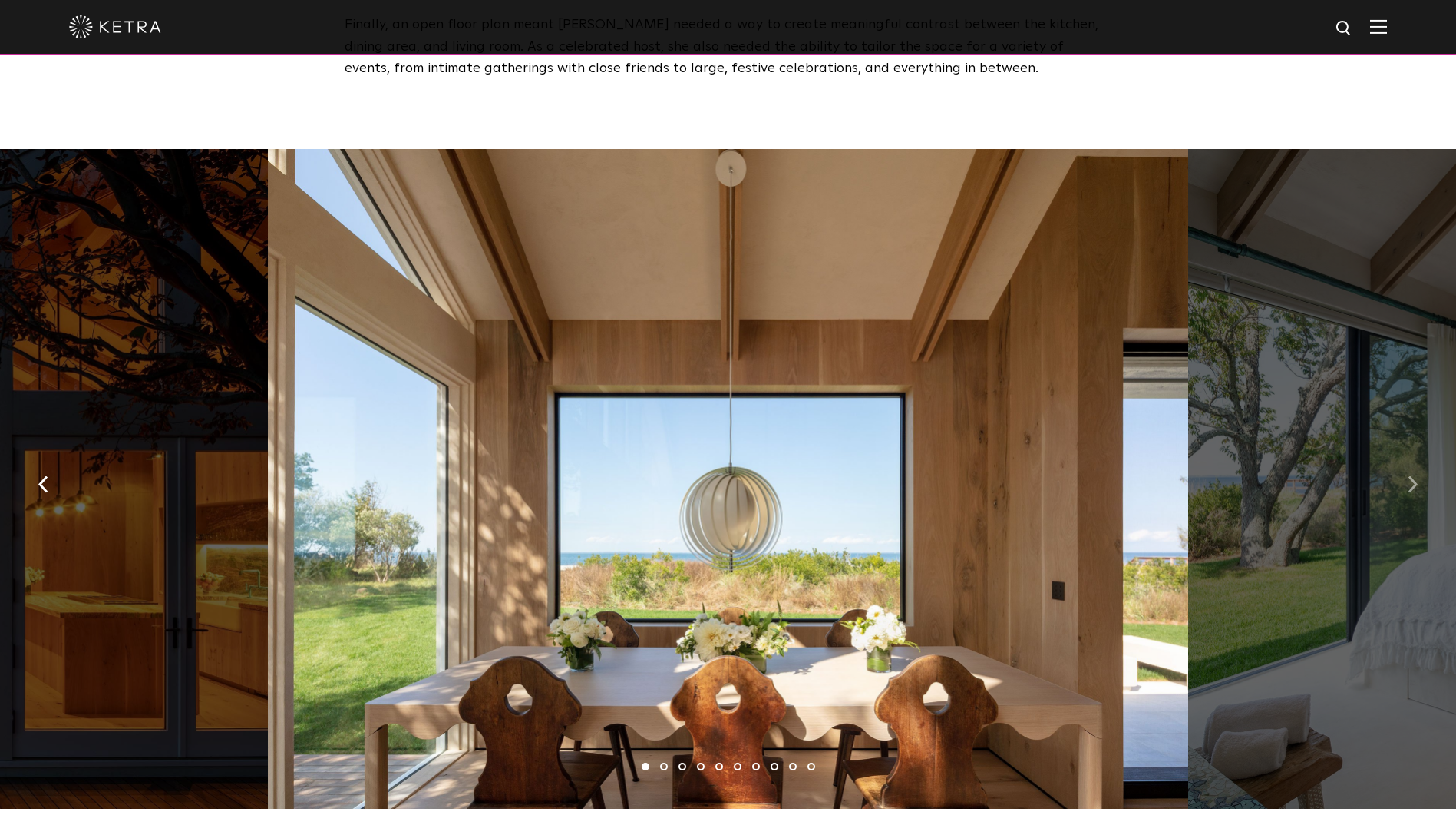
click at [1412, 476] on img "button" at bounding box center [1413, 484] width 10 height 17
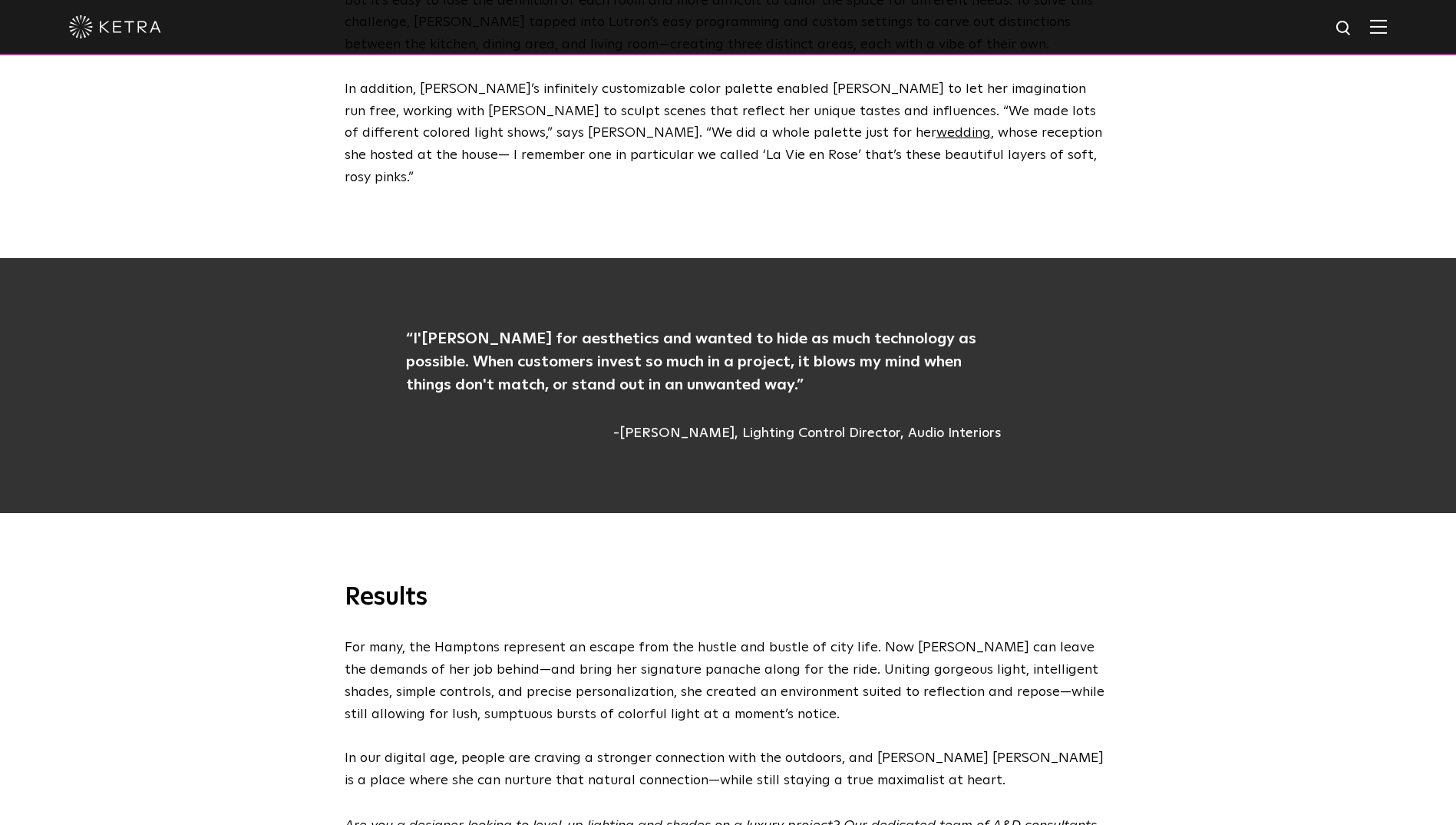
scroll to position [4454, 0]
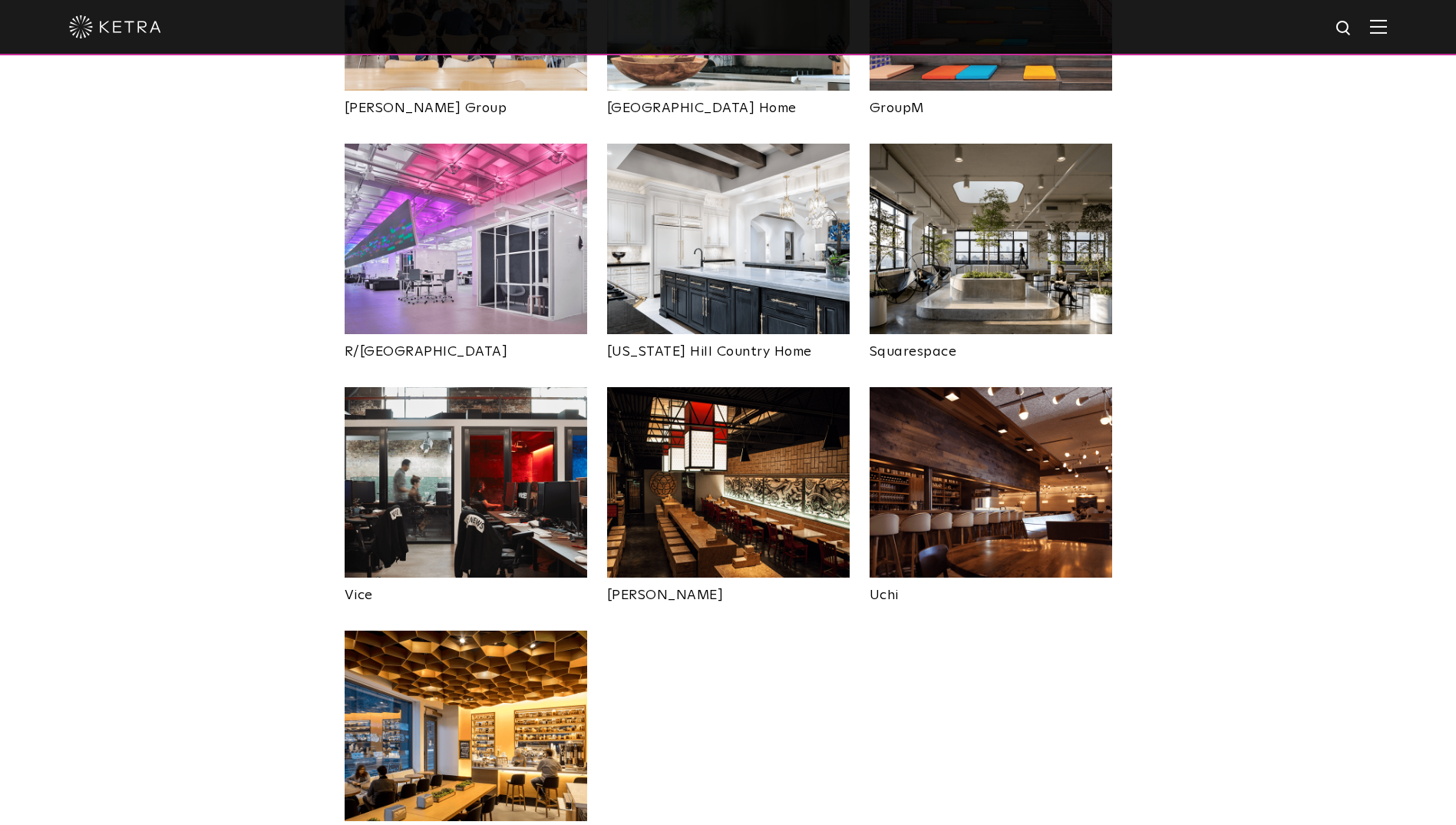
scroll to position [2918, 0]
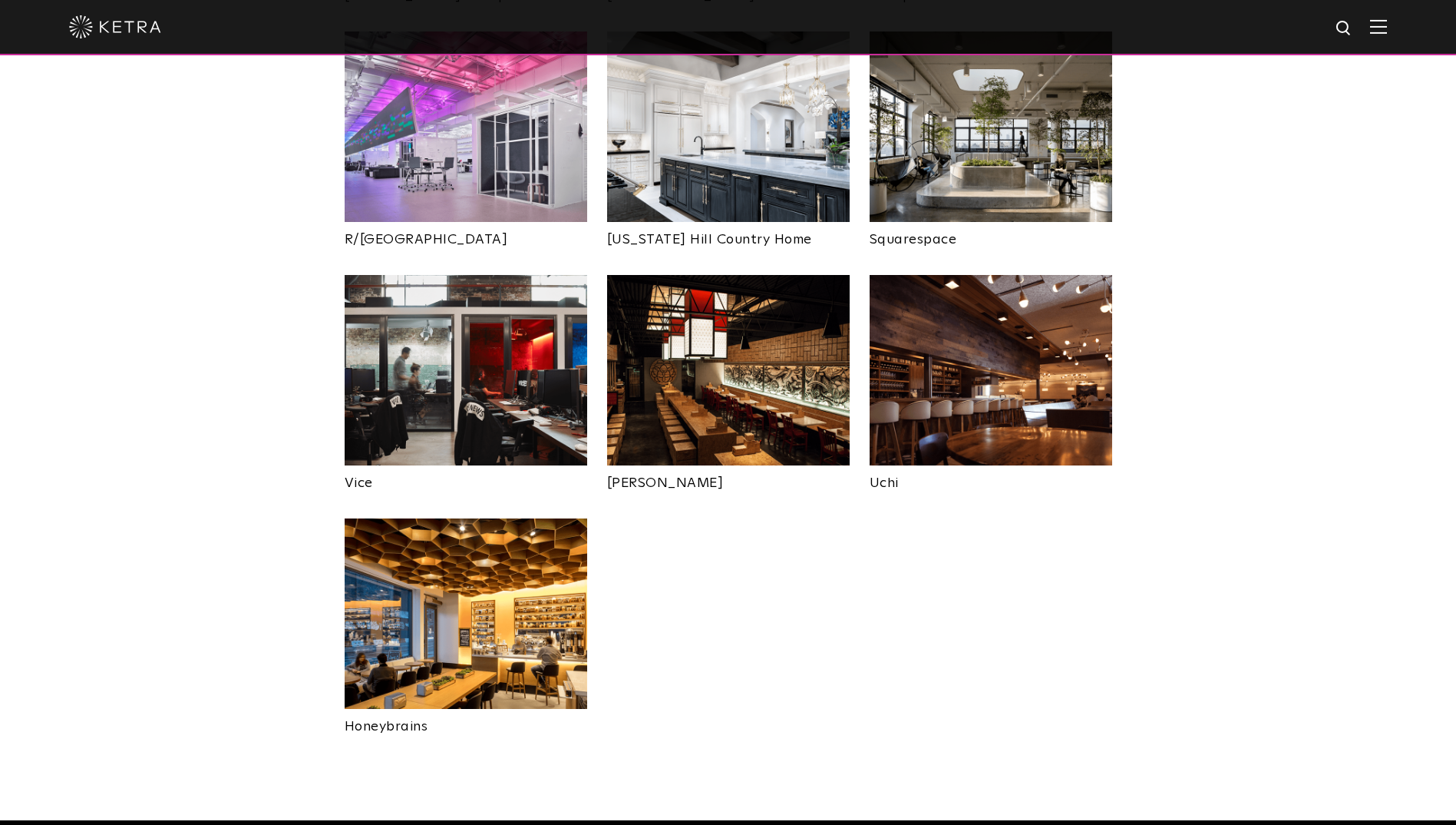
click at [488, 525] on img at bounding box center [466, 613] width 243 height 190
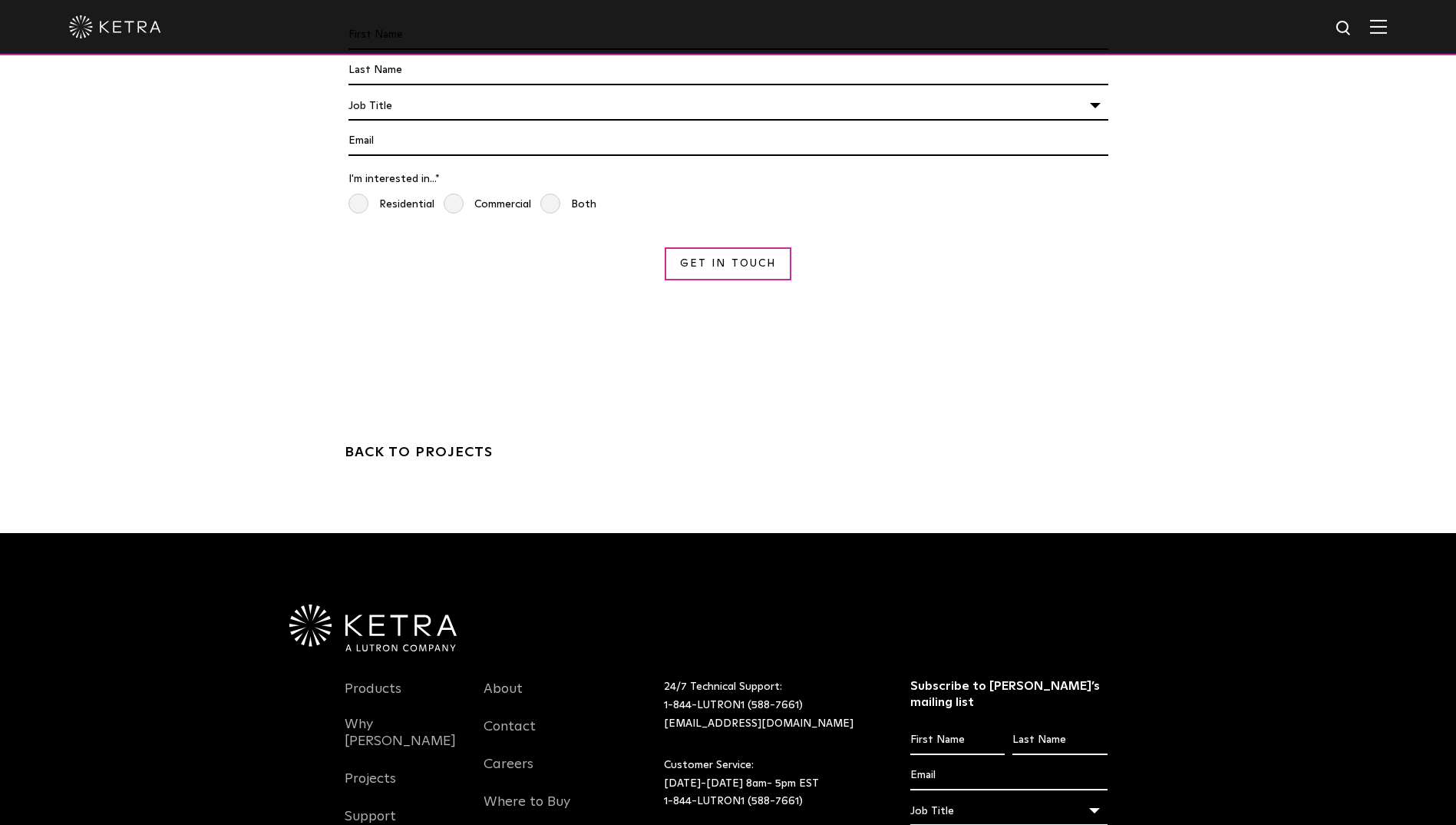
scroll to position [4579, 0]
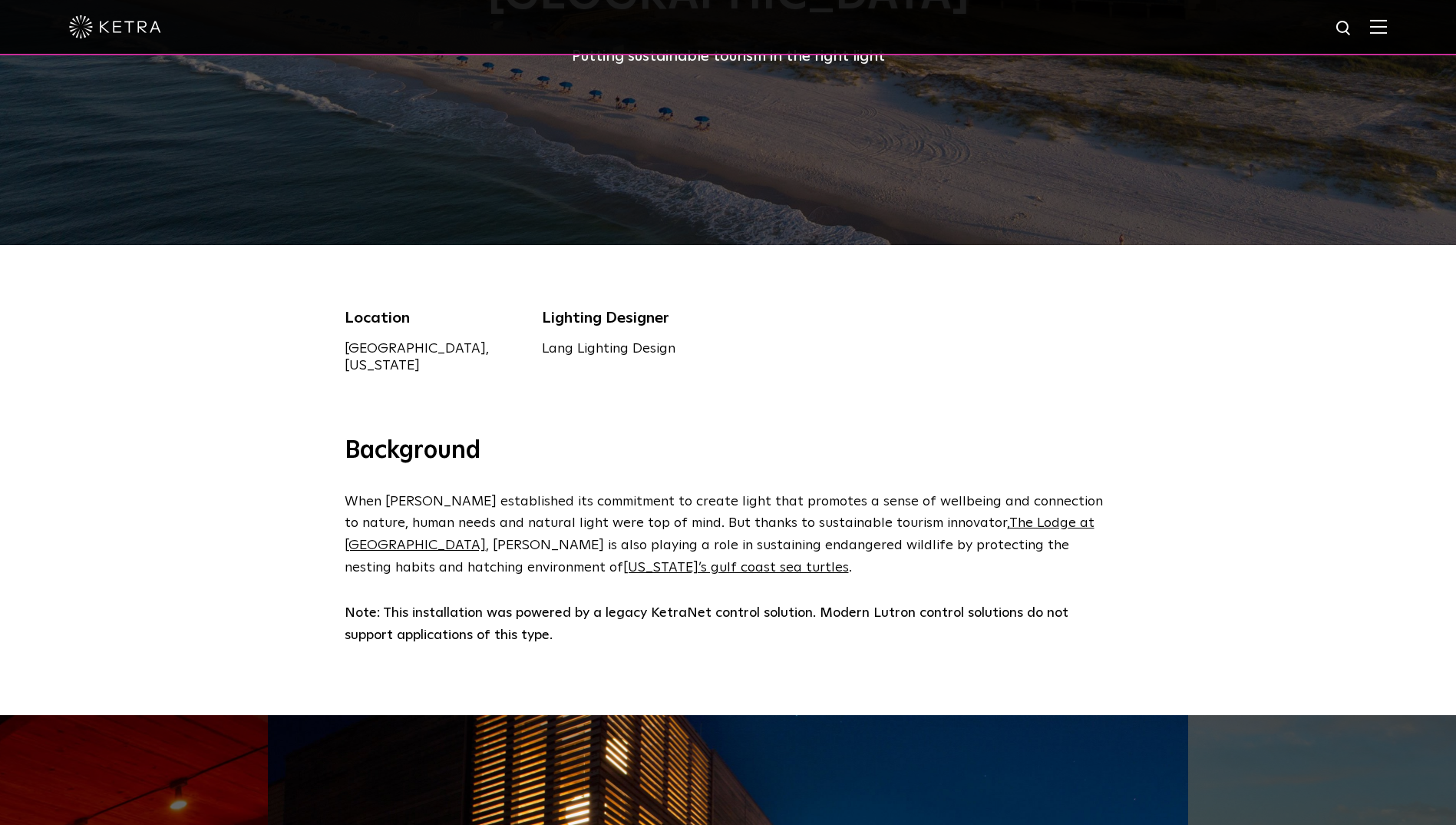
scroll to position [615, 0]
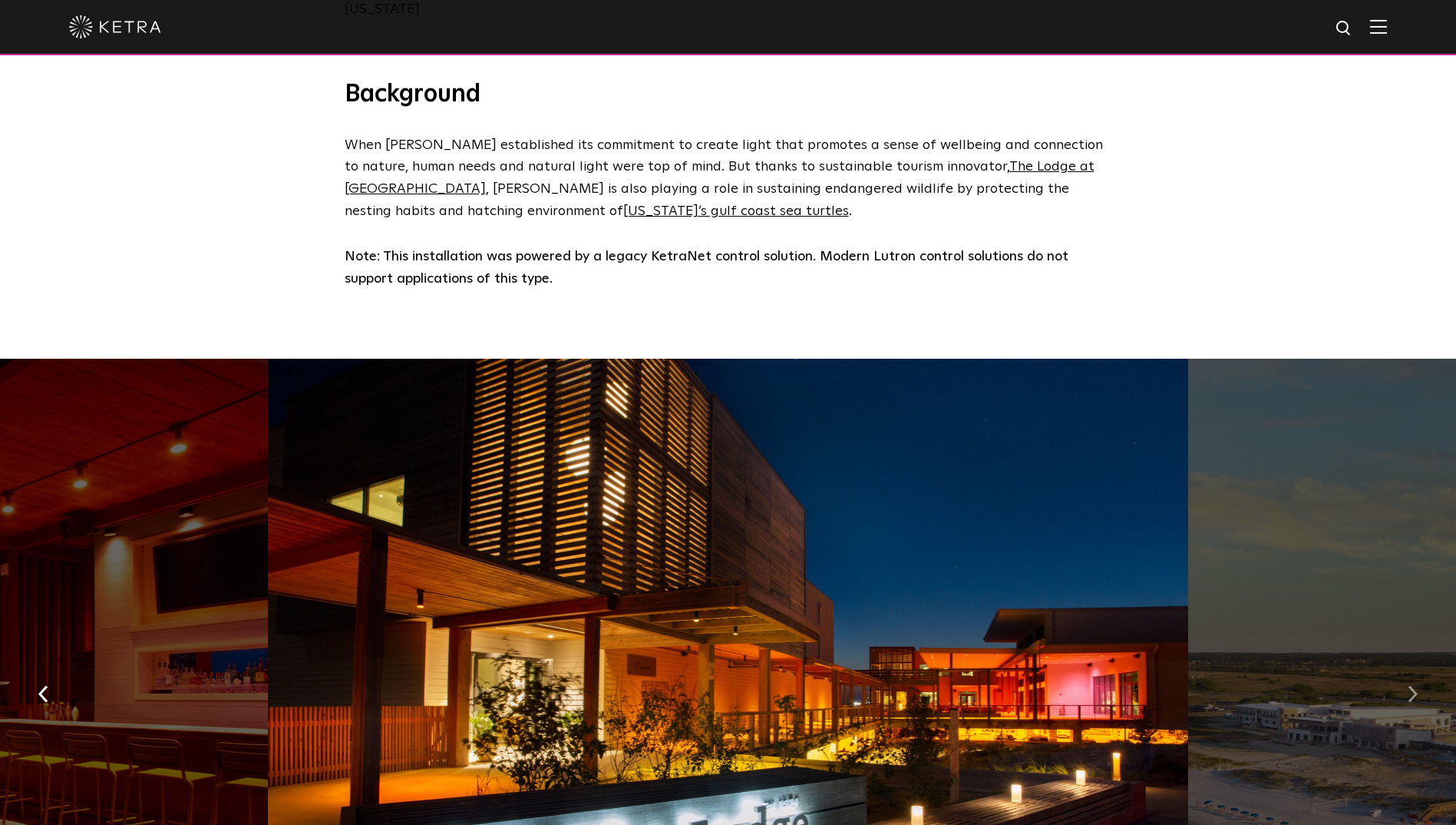
click at [1410, 686] on img "button" at bounding box center [1413, 694] width 10 height 17
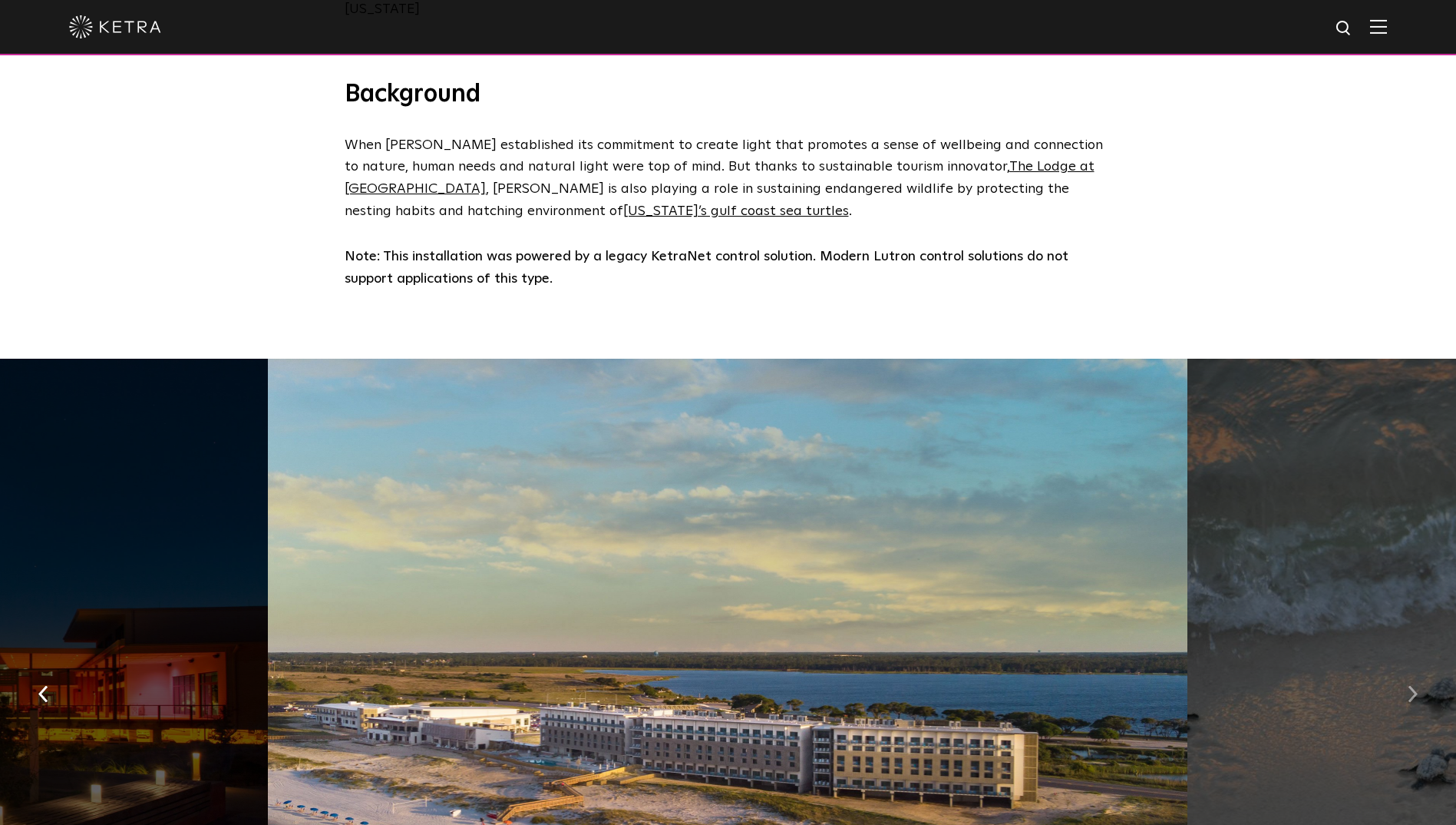
click at [1410, 686] on img "button" at bounding box center [1413, 694] width 10 height 17
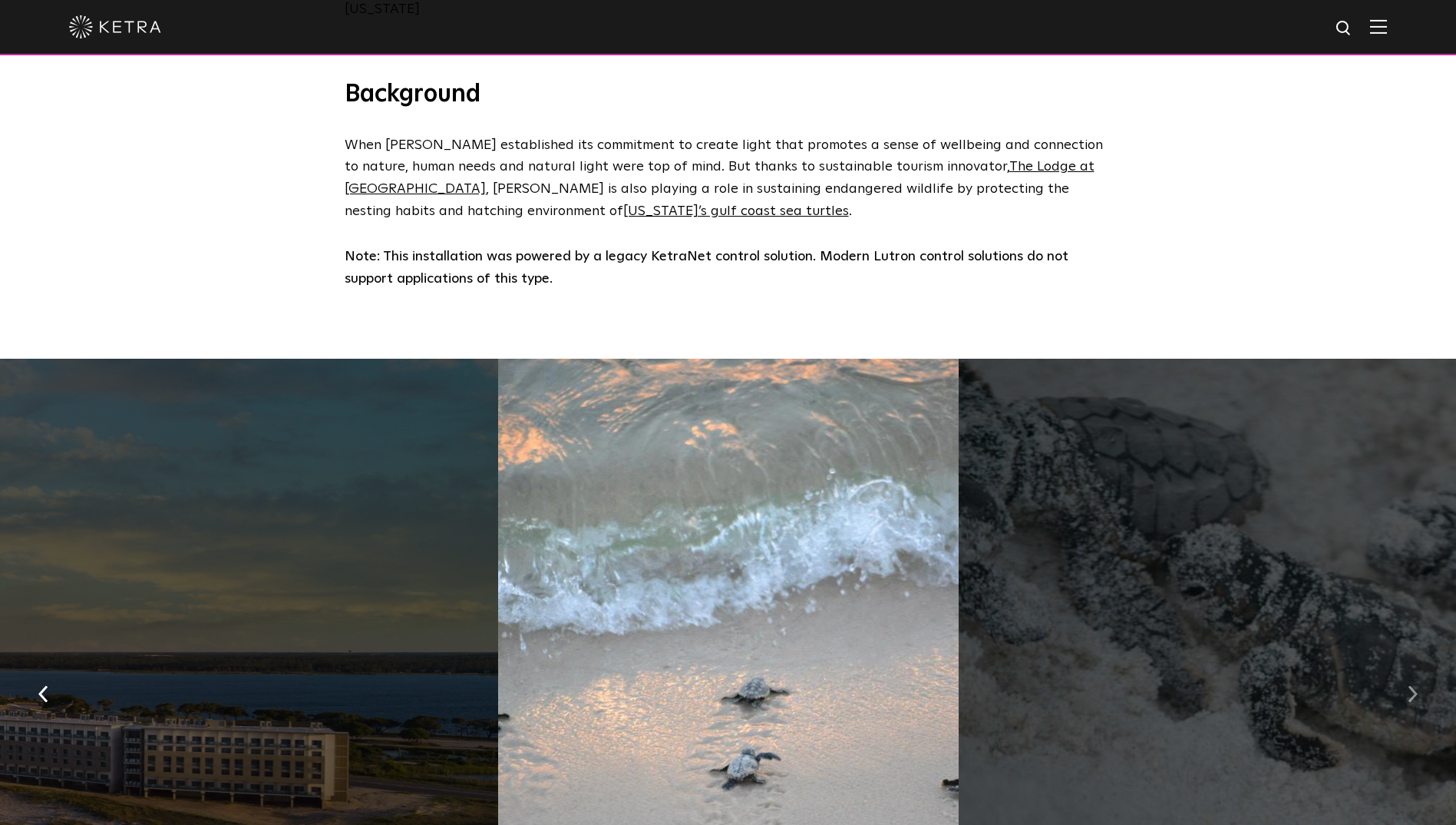
click at [1407, 684] on button "button" at bounding box center [1412, 692] width 33 height 53
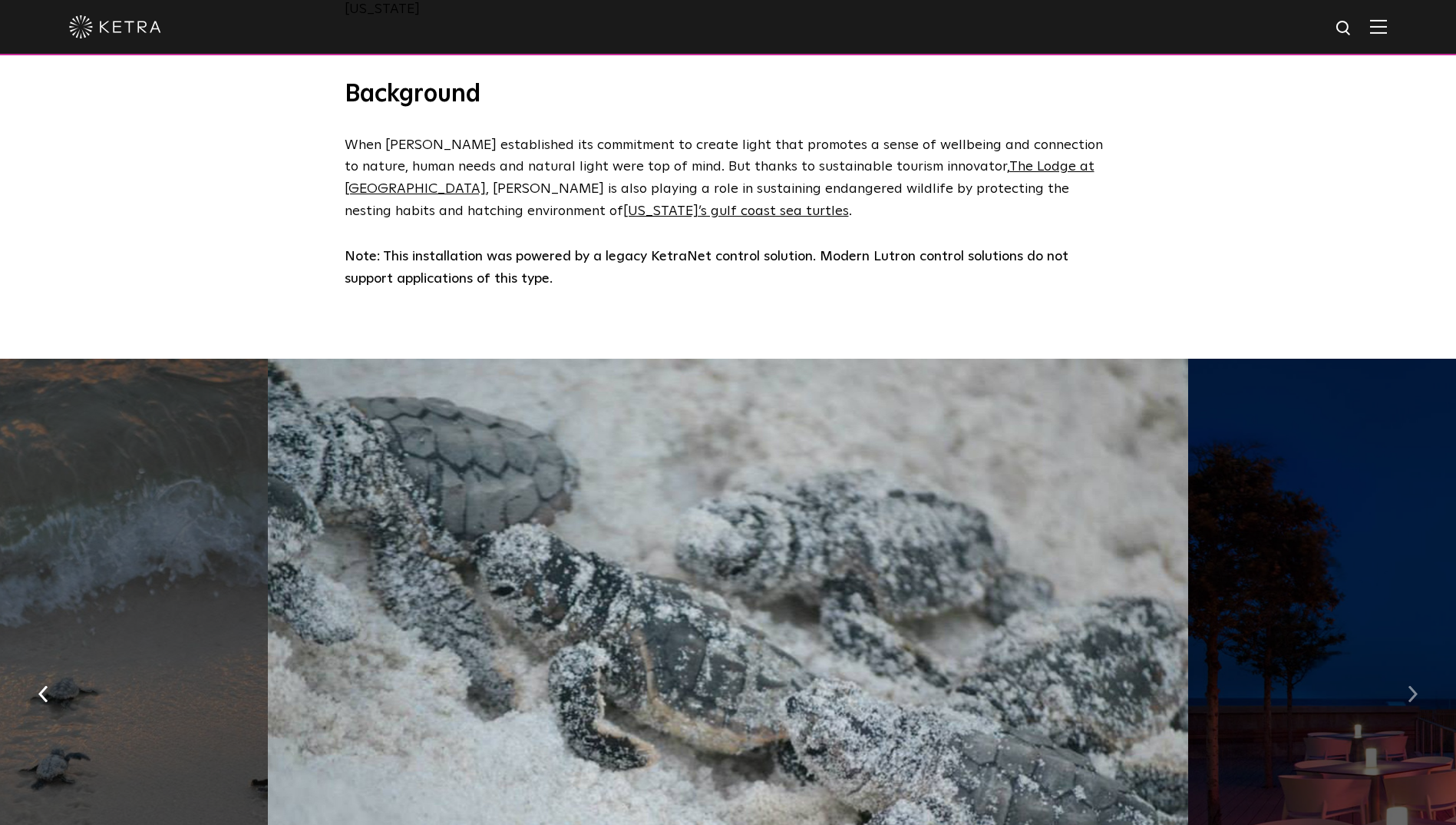
click at [1406, 684] on button "button" at bounding box center [1412, 692] width 33 height 53
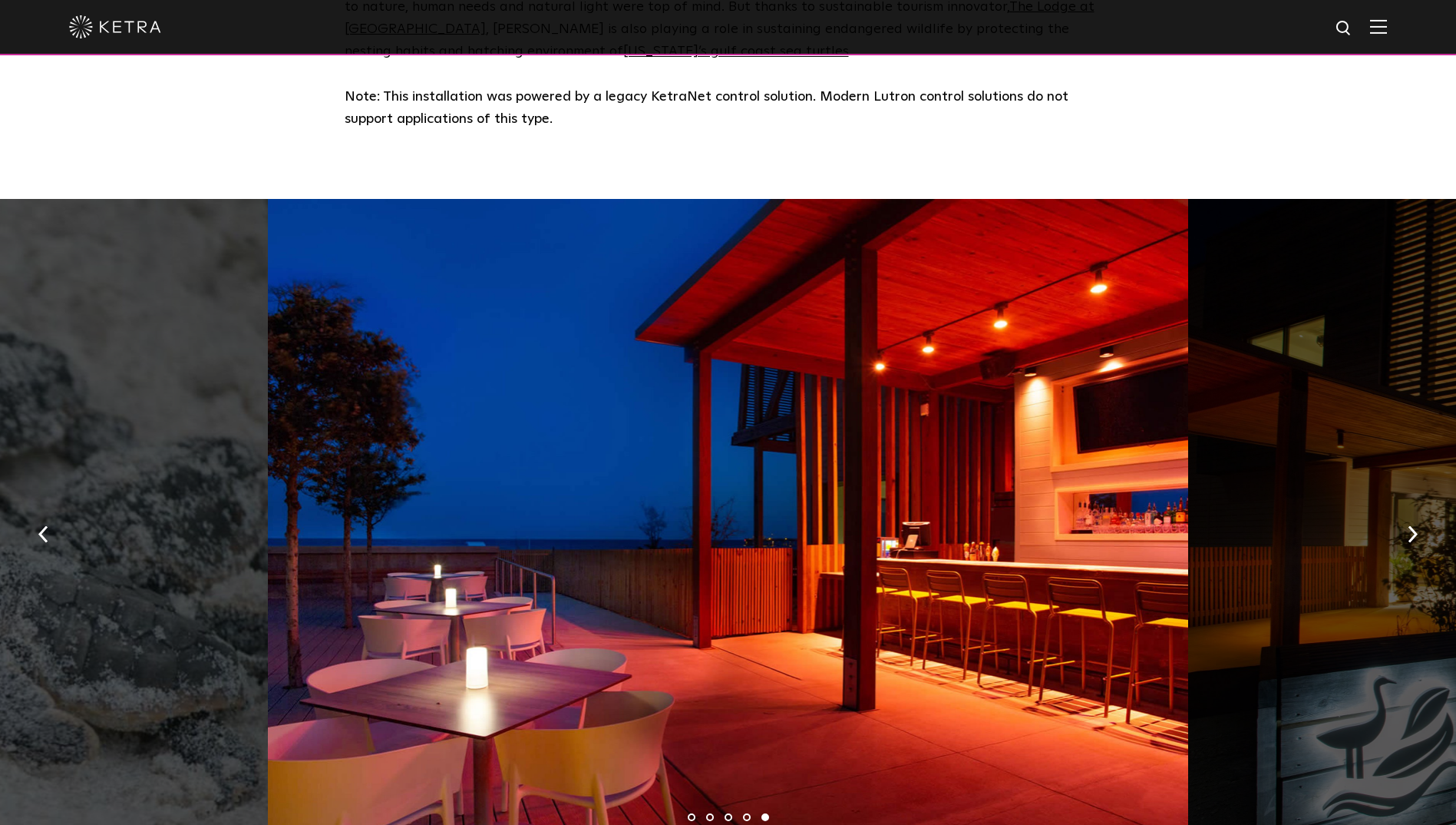
scroll to position [768, 0]
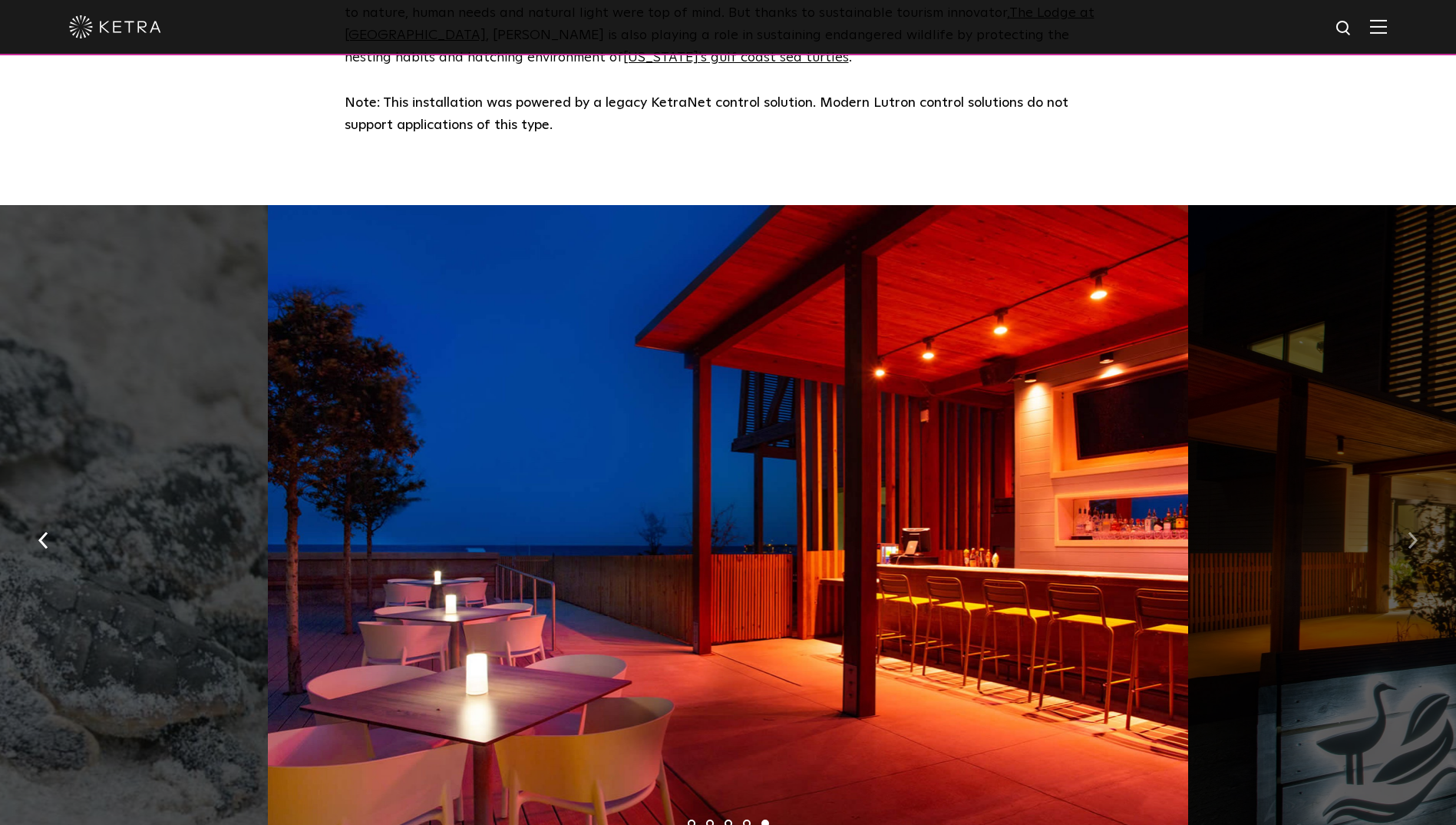
click at [1413, 532] on img "button" at bounding box center [1413, 540] width 10 height 17
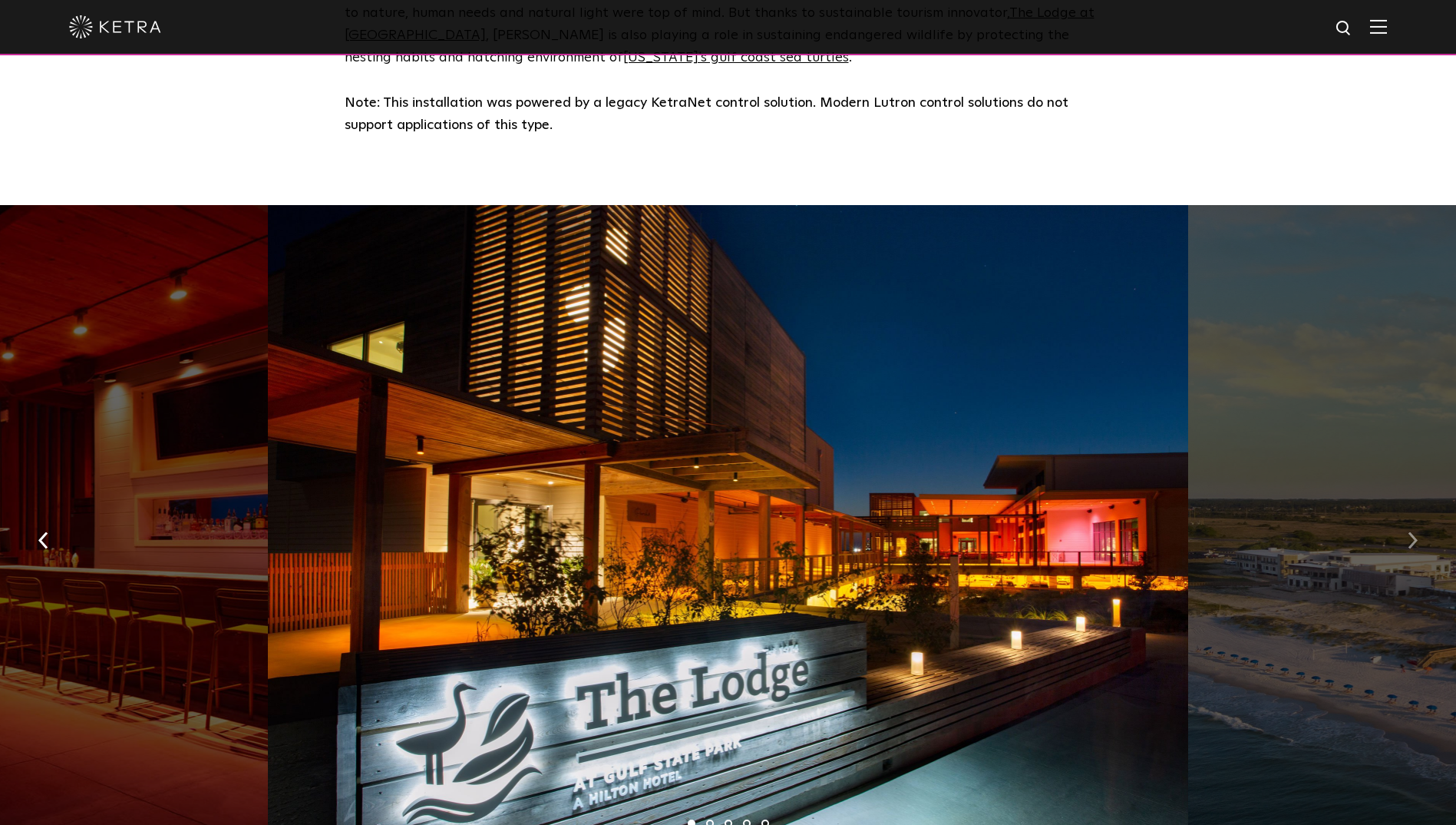
click at [1408, 520] on button "button" at bounding box center [1412, 539] width 33 height 53
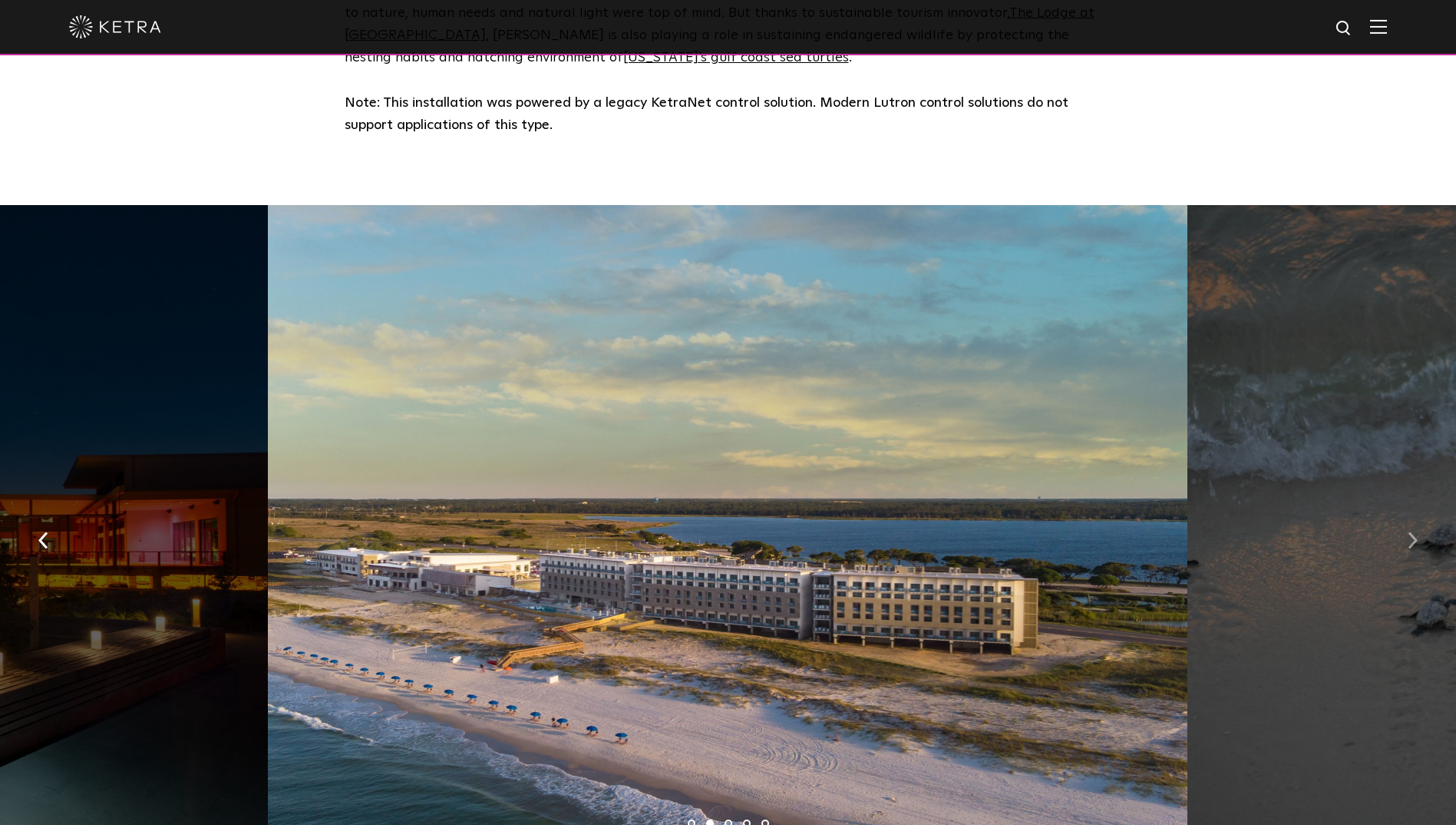
click at [1408, 520] on button "button" at bounding box center [1412, 539] width 33 height 53
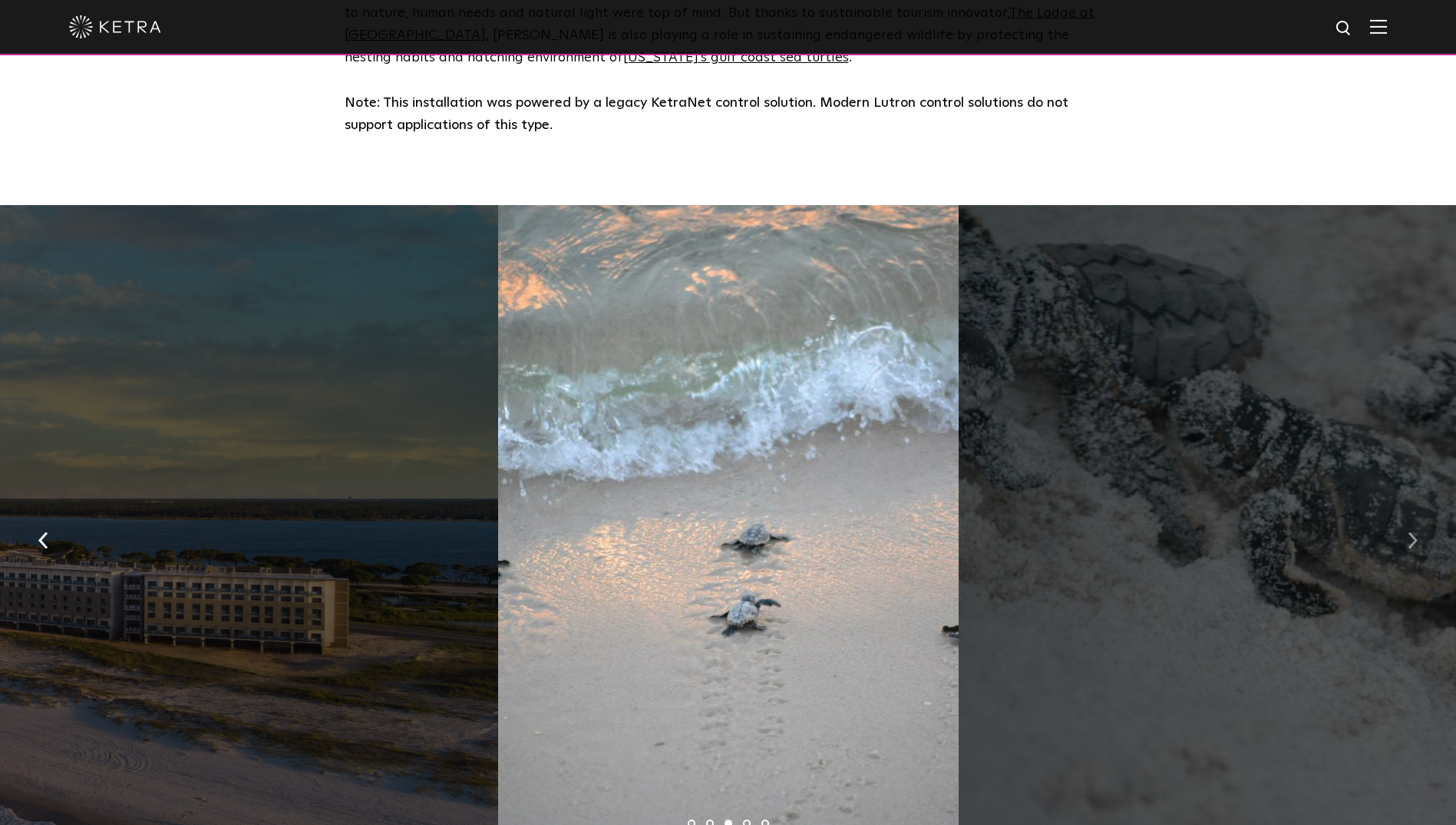
click at [1407, 520] on button "button" at bounding box center [1412, 539] width 33 height 53
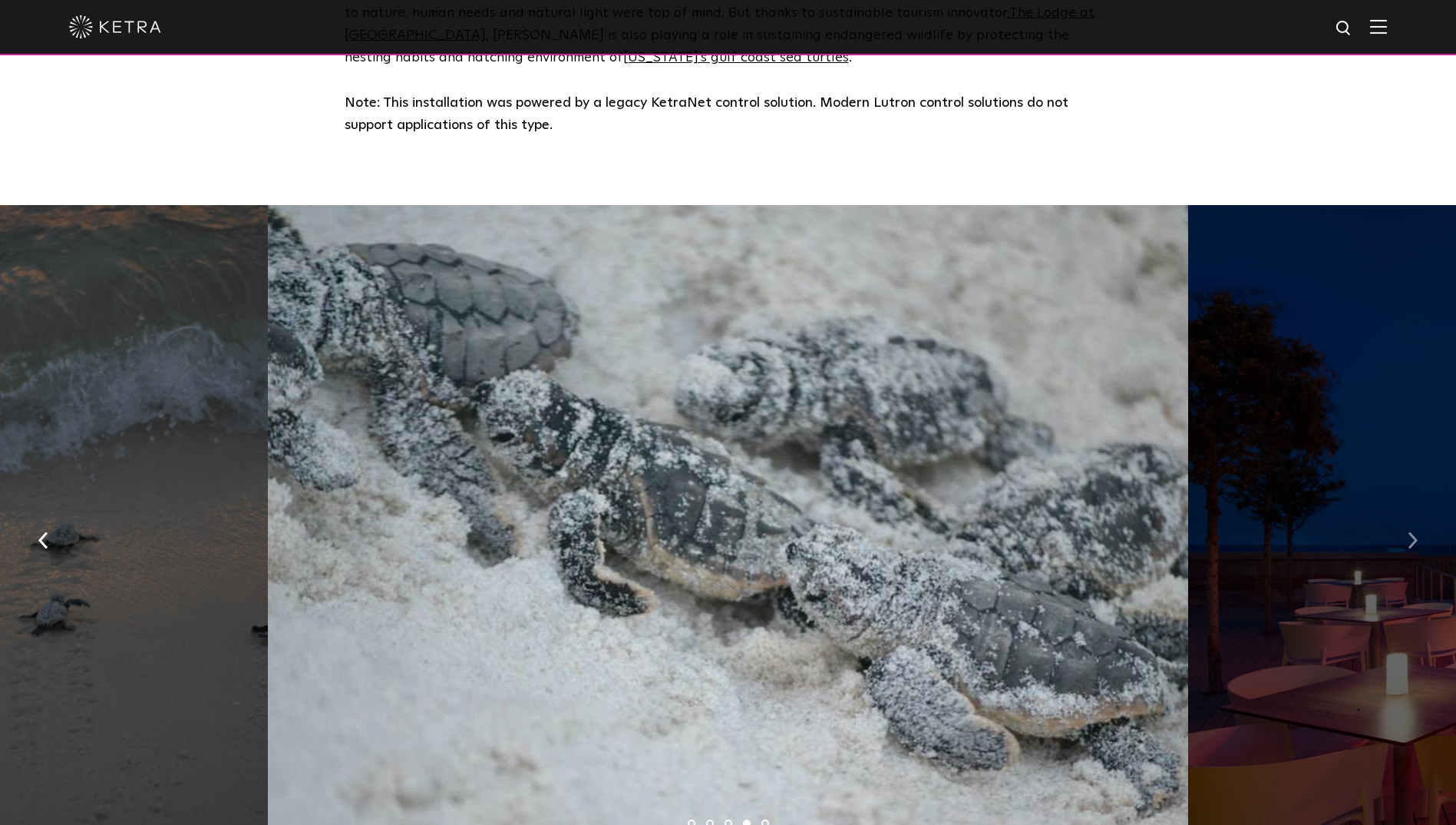
click at [1407, 520] on button "button" at bounding box center [1412, 539] width 33 height 53
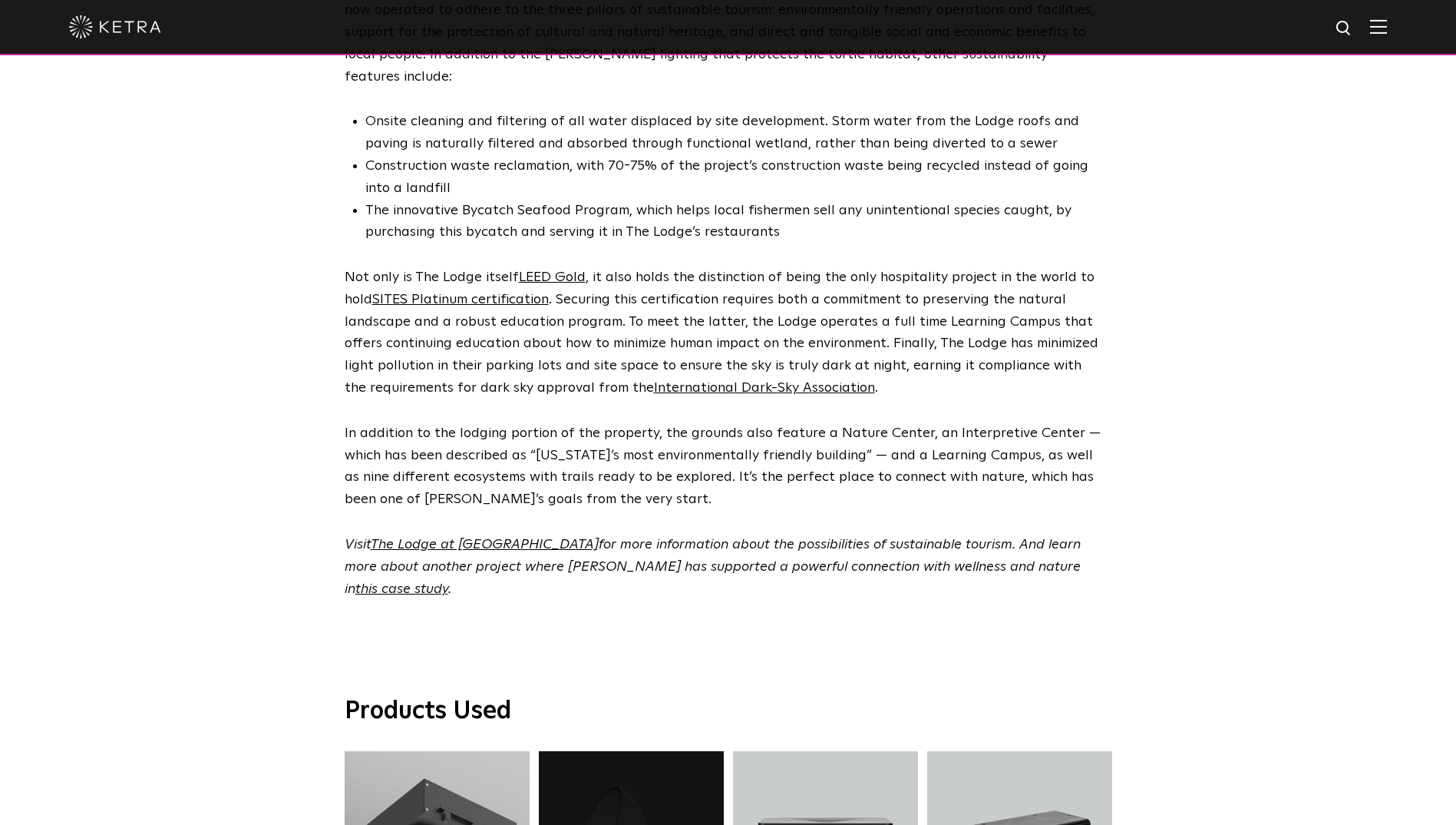
scroll to position [3533, 0]
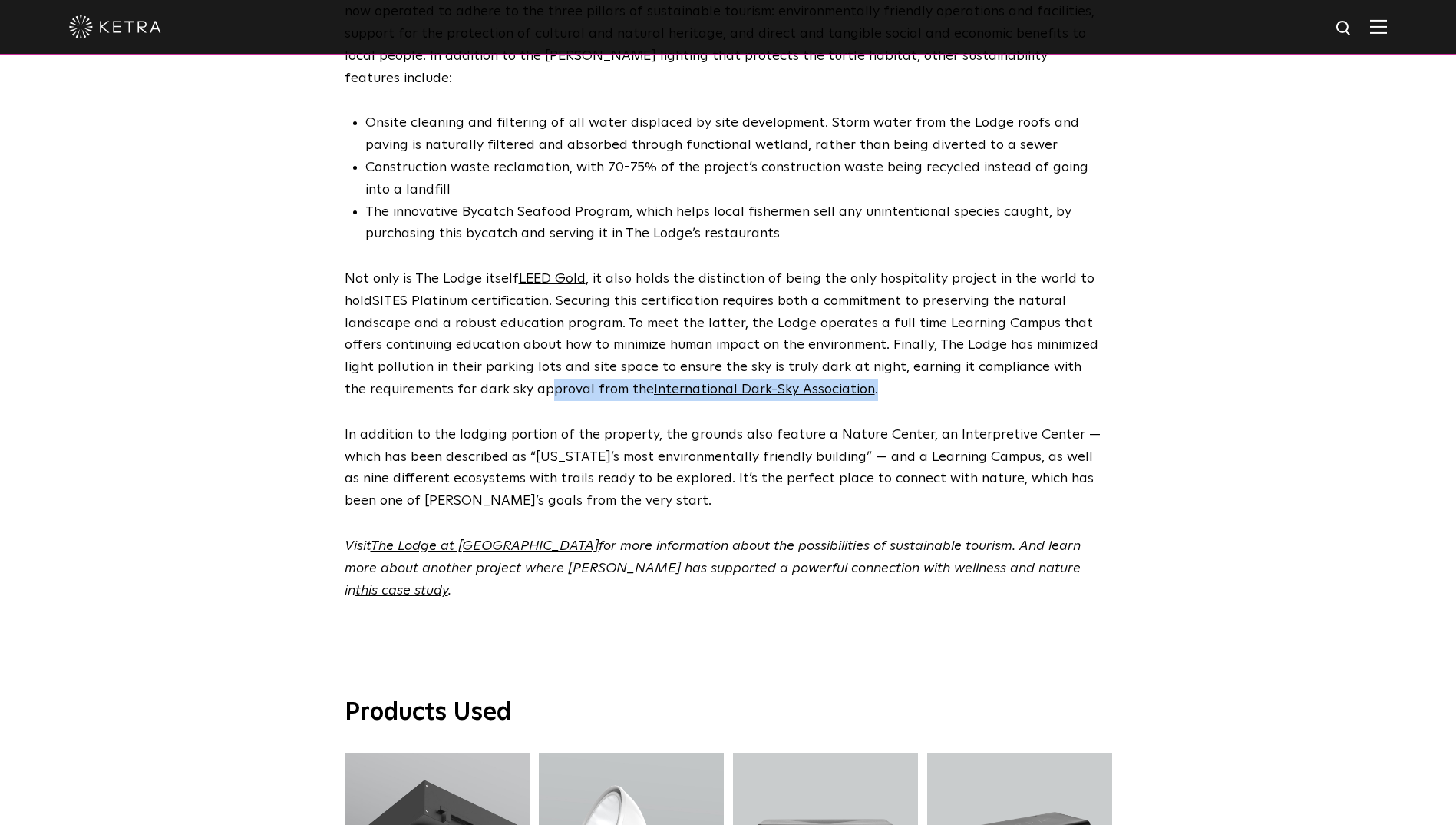
drag, startPoint x: 524, startPoint y: 330, endPoint x: 960, endPoint y: 335, distance: 436.0
click at [960, 335] on p "Not only is The Lodge itself LEED Gold , it also holds the distinction of being…" at bounding box center [725, 334] width 760 height 133
drag, startPoint x: 960, startPoint y: 335, endPoint x: 1166, endPoint y: 347, distance: 206.3
click at [1166, 347] on div "A Shining Star in Sustainable Tourism Unique in its commitment to sustainable t…" at bounding box center [728, 297] width 1456 height 747
click at [684, 383] on link "International Dark-Sky Association" at bounding box center [764, 389] width 221 height 14
